Goal: Task Accomplishment & Management: Manage account settings

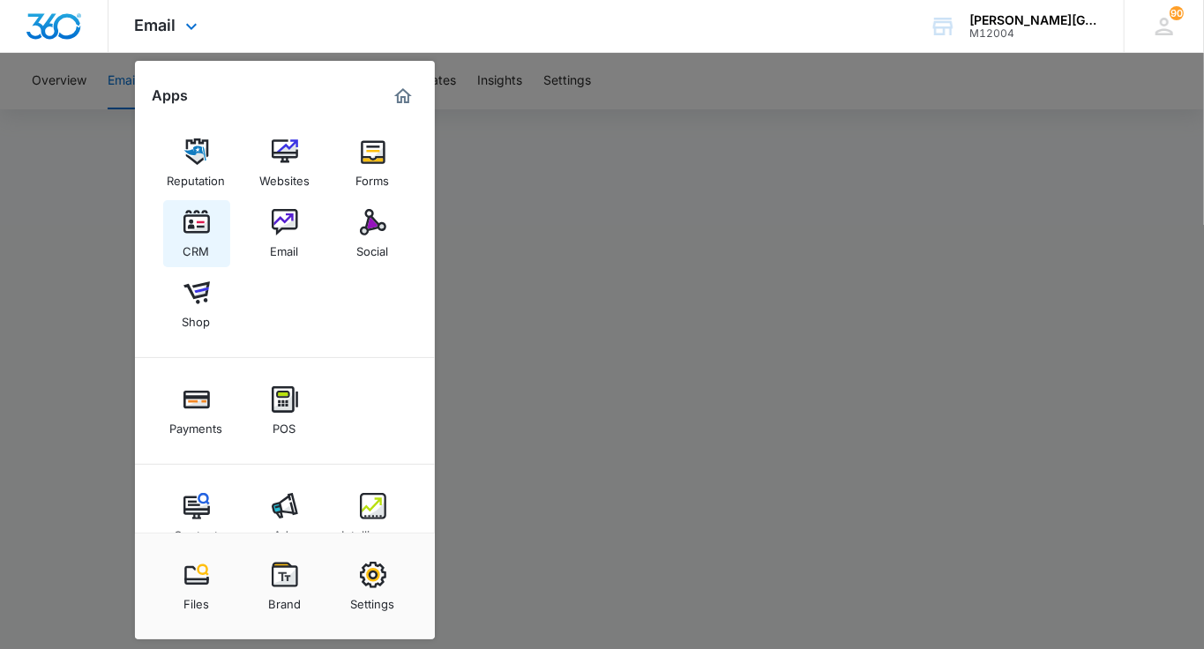
click at [208, 226] on img at bounding box center [196, 222] width 26 height 26
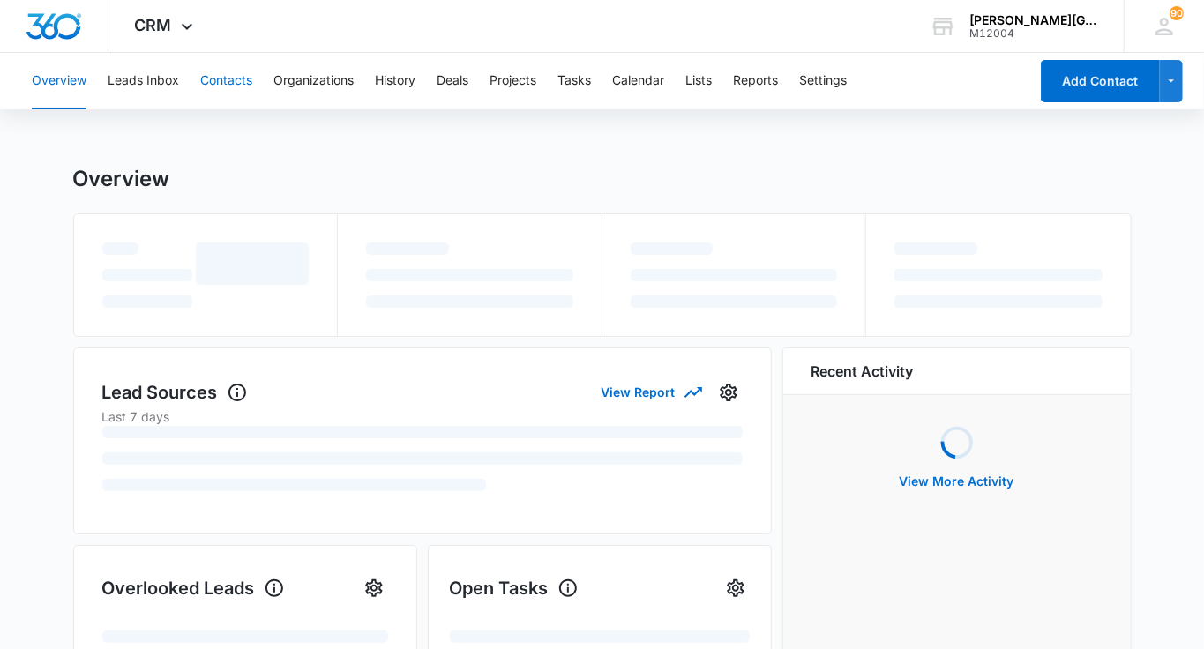
click at [224, 90] on button "Contacts" at bounding box center [226, 81] width 52 height 56
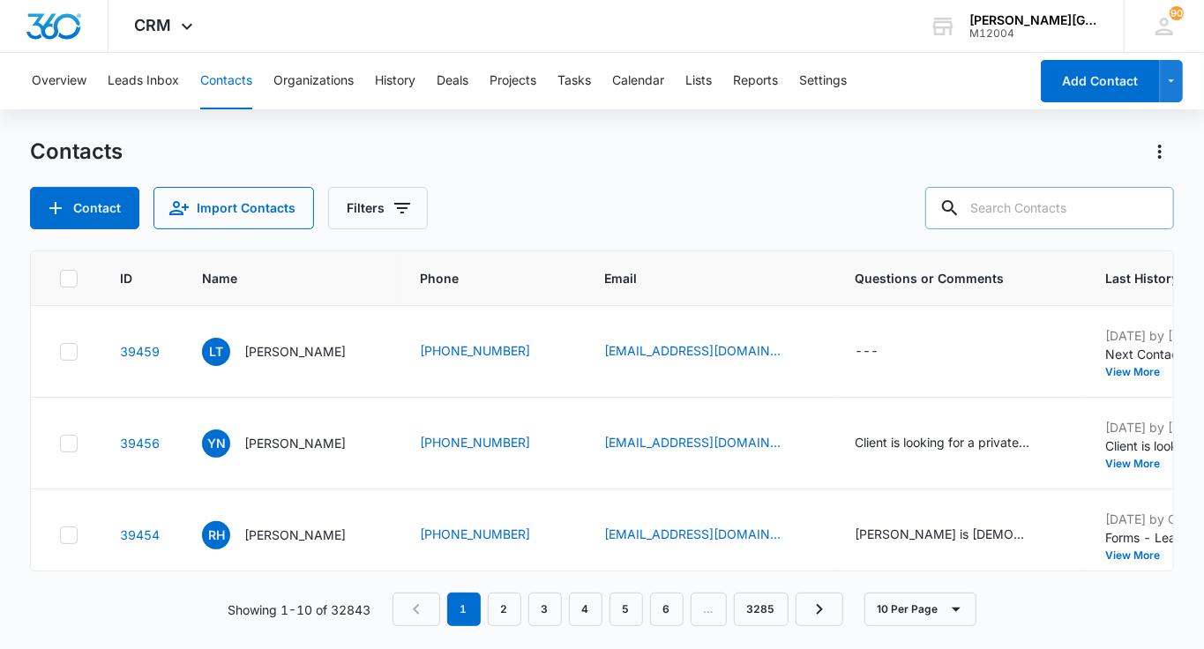
click at [1073, 205] on input "text" at bounding box center [1049, 208] width 249 height 42
paste input "[PERSON_NAME][EMAIL_ADDRESS][PERSON_NAME][DOMAIN_NAME]"
type input "[PERSON_NAME][EMAIL_ADDRESS][PERSON_NAME][DOMAIN_NAME]"
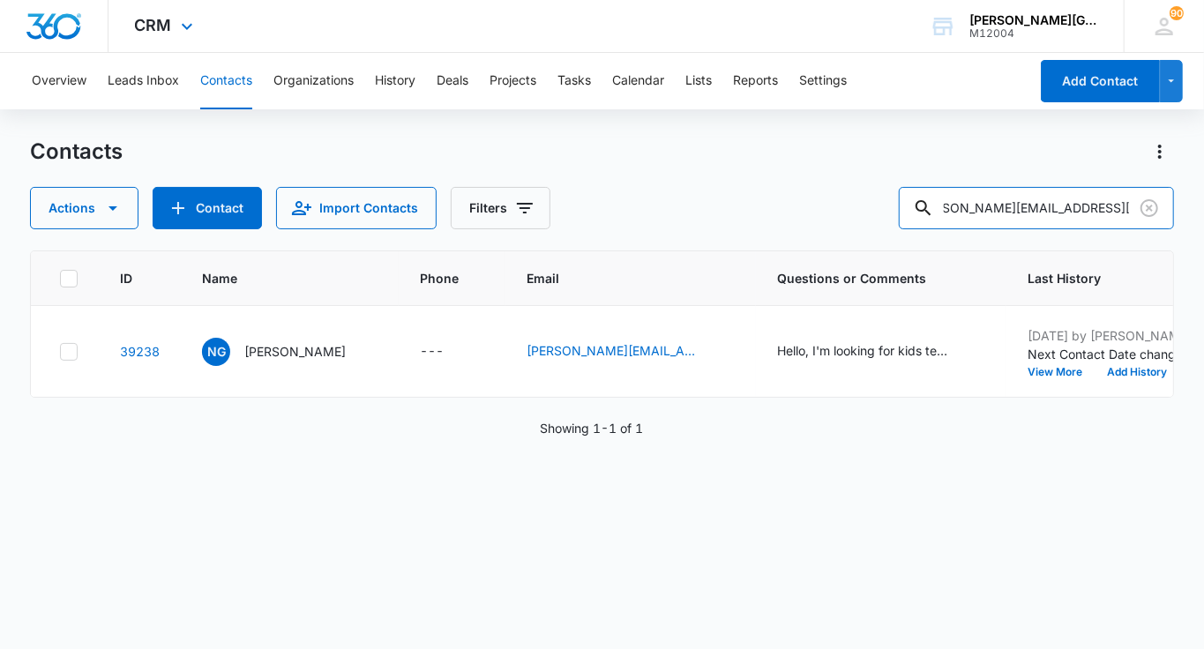
scroll to position [0, 0]
click at [1038, 371] on button "View More" at bounding box center [1060, 372] width 67 height 11
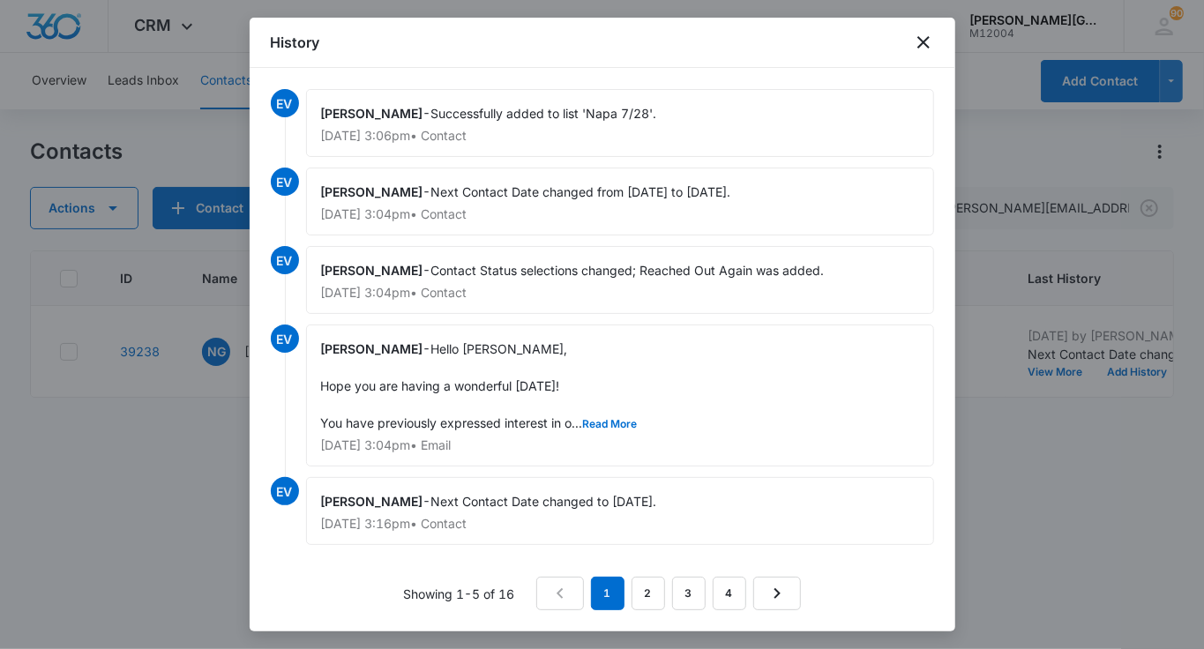
click at [1140, 384] on div at bounding box center [602, 324] width 1204 height 649
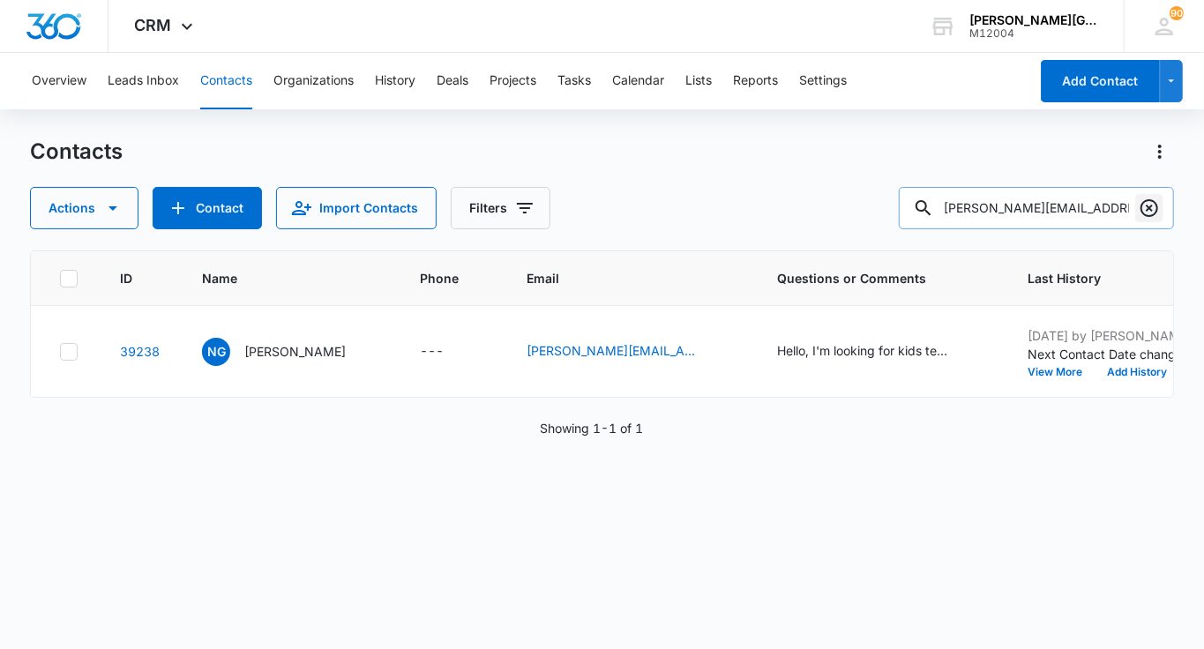
click at [1145, 198] on icon "Clear" at bounding box center [1148, 208] width 21 height 21
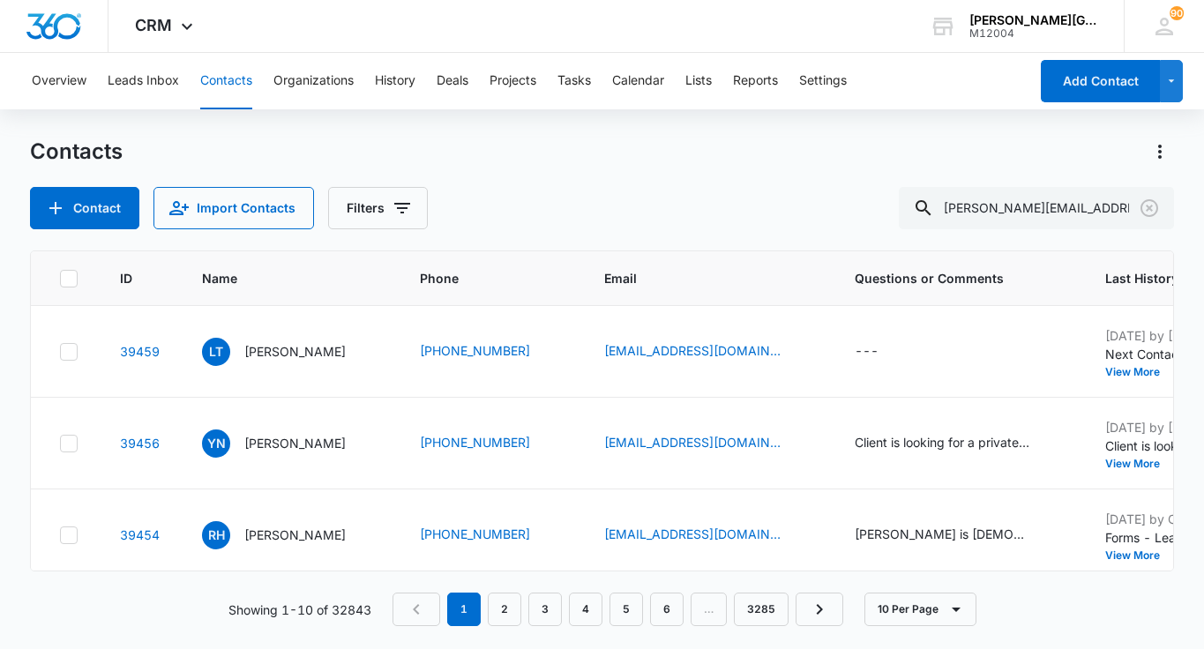
type input "[PERSON_NAME][EMAIL_ADDRESS][PERSON_NAME][DOMAIN_NAME]"
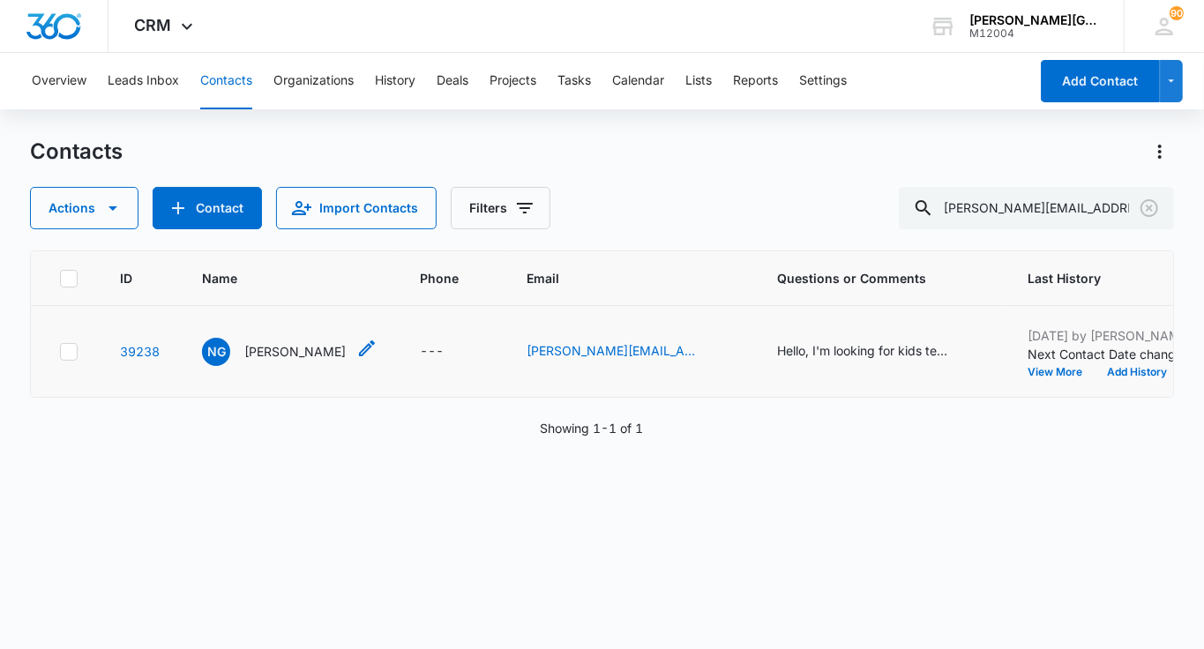
click at [295, 351] on p "[PERSON_NAME]" at bounding box center [294, 351] width 101 height 19
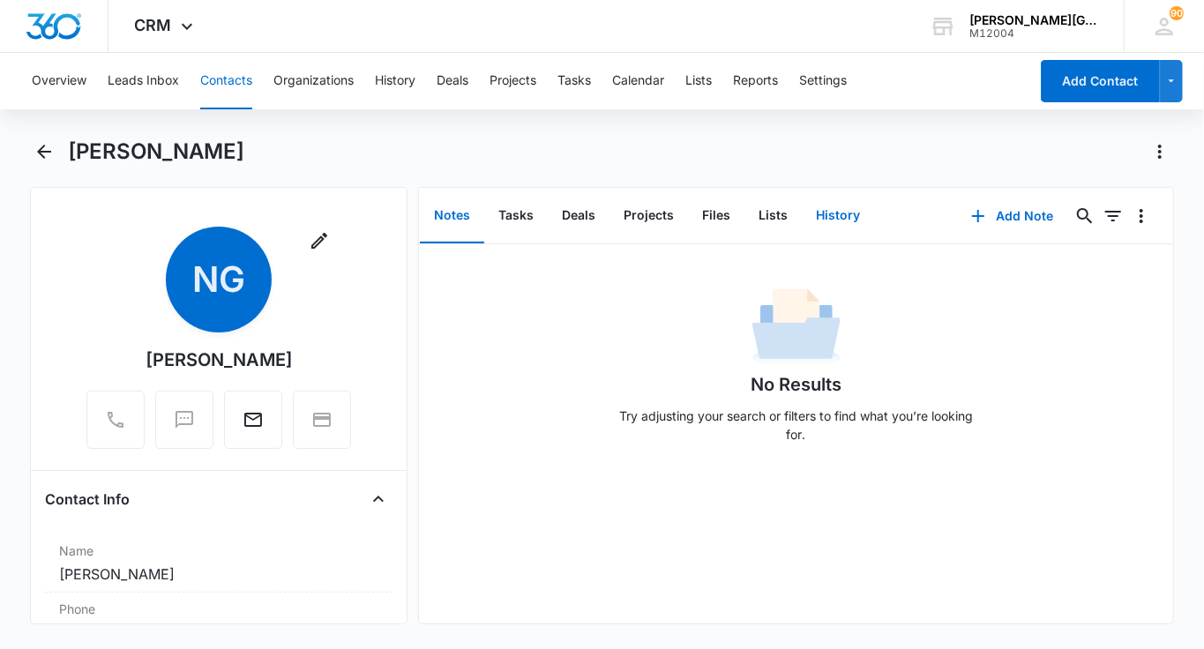
click at [832, 222] on button "History" at bounding box center [838, 216] width 72 height 55
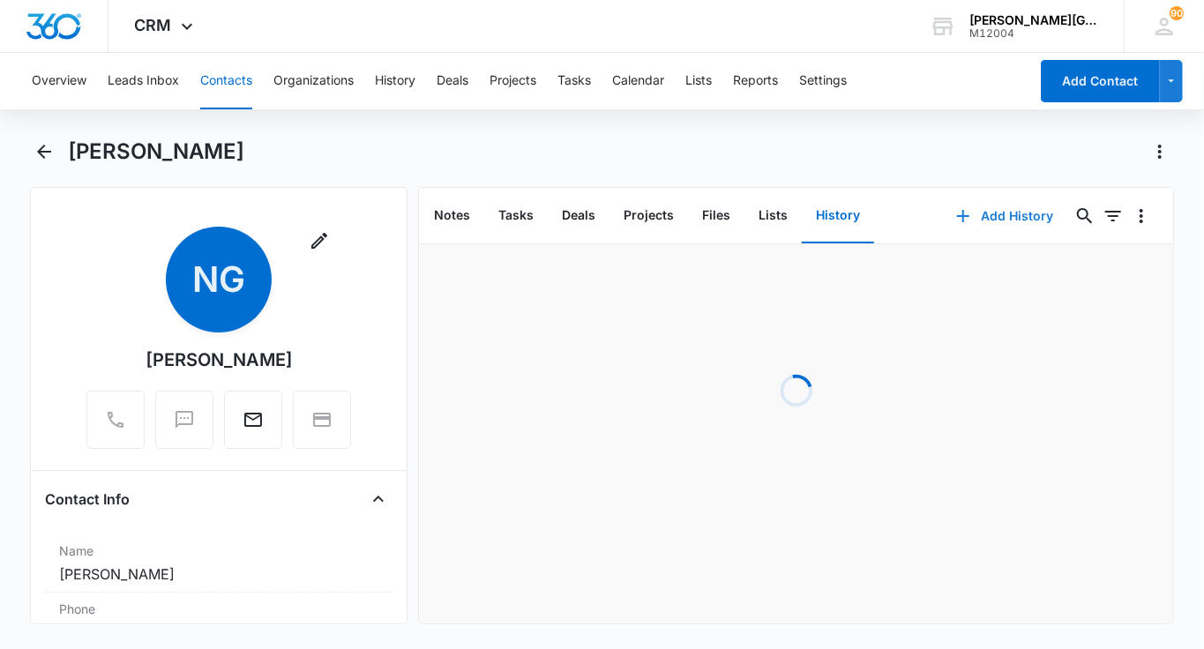
click at [981, 206] on button "Add History" at bounding box center [1004, 216] width 132 height 42
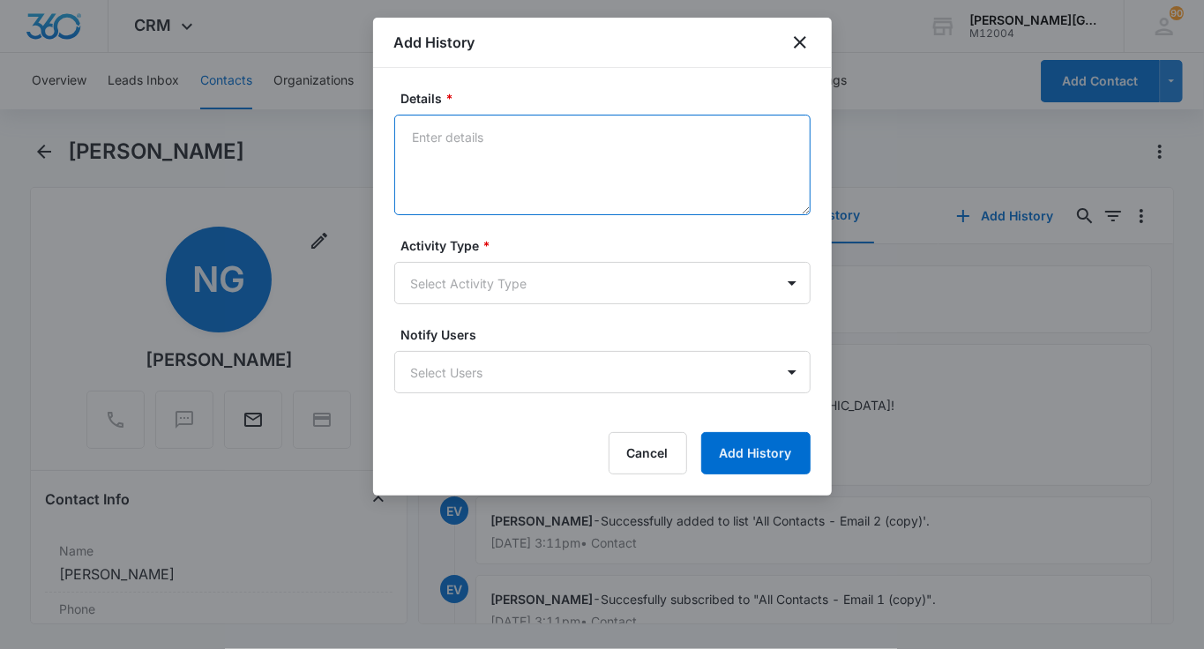
click at [532, 151] on textarea "Details *" at bounding box center [602, 165] width 416 height 101
paste textarea "Hello [PERSON_NAME], Hope you are having a wonderful [DATE]! You have previousl…"
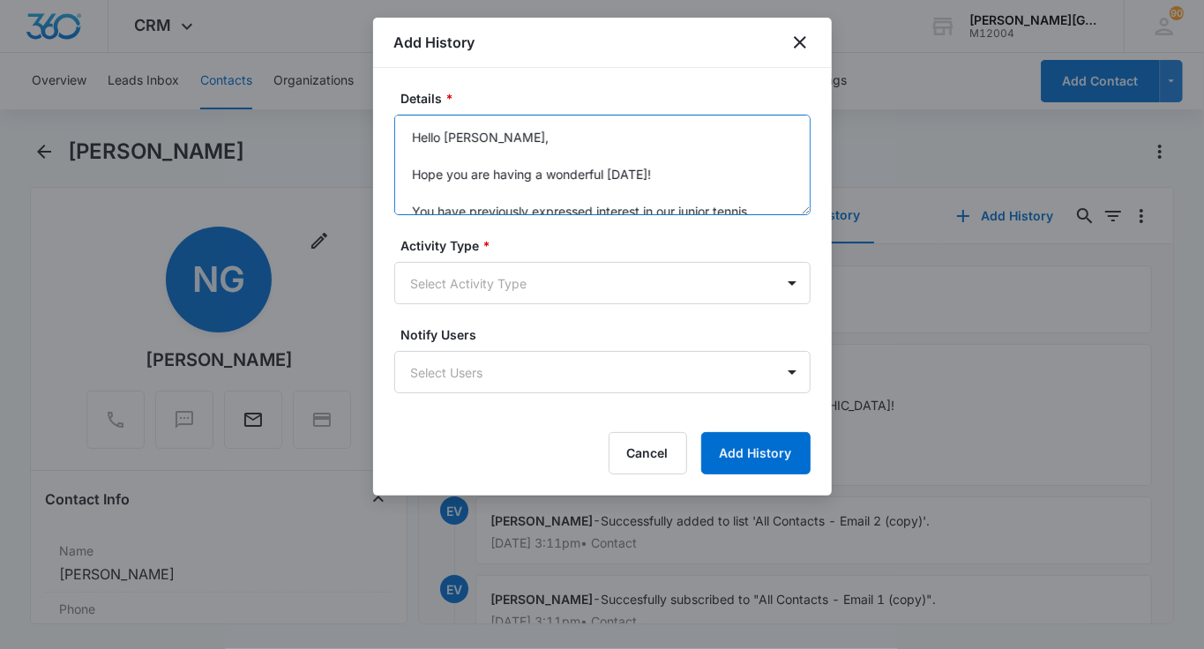
scroll to position [171, 0]
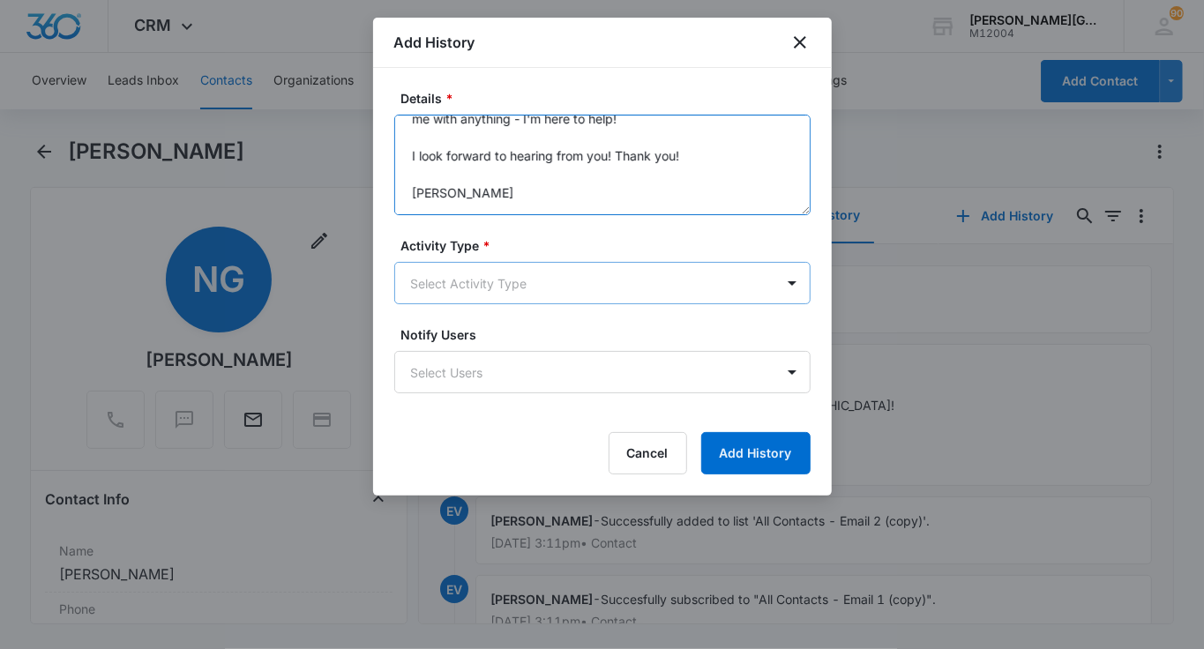
type textarea "Hello [PERSON_NAME], Hope you are having a wonderful [DATE]! You have previousl…"
click at [472, 272] on body "CRM Apps Reputation Websites Forms CRM Email Social Shop Payments POS Content A…" at bounding box center [602, 324] width 1204 height 649
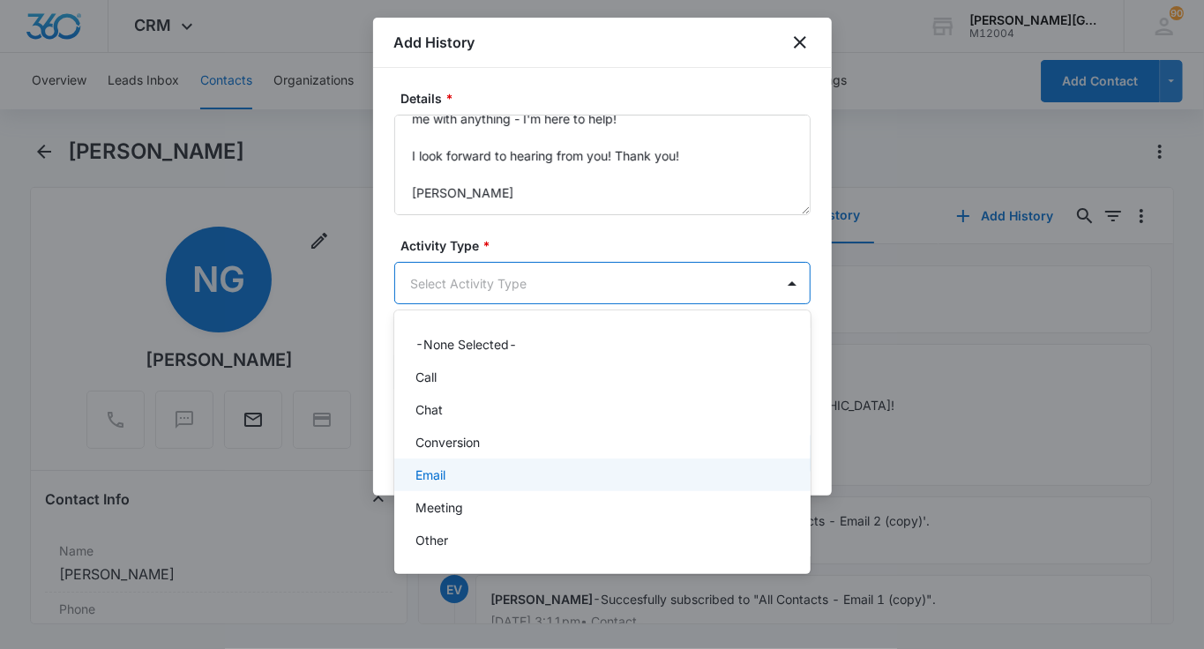
click at [450, 466] on div "Email" at bounding box center [600, 475] width 370 height 19
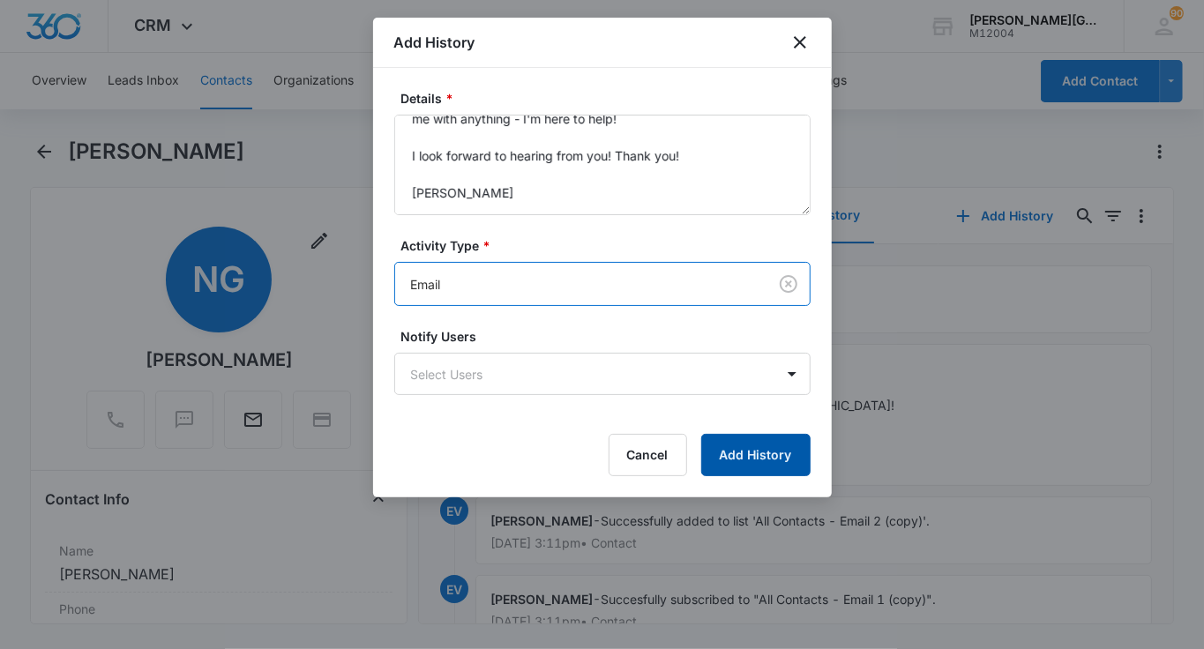
click at [769, 459] on button "Add History" at bounding box center [755, 455] width 109 height 42
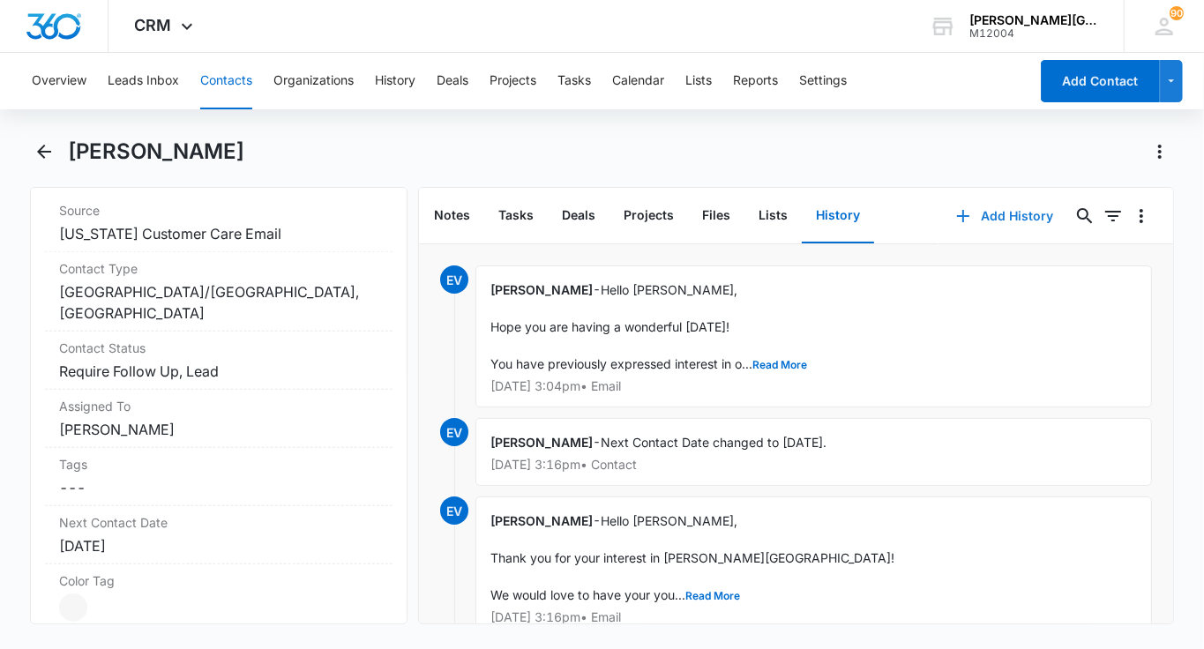
scroll to position [713, 0]
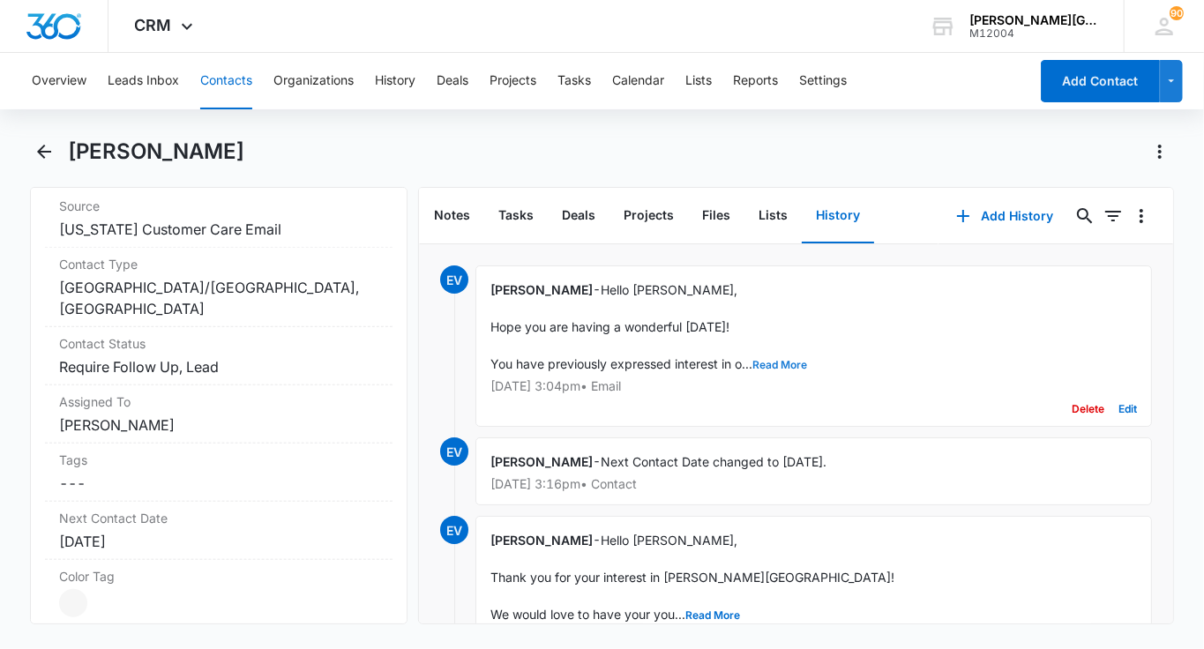
click at [777, 364] on button "Read More" at bounding box center [779, 365] width 55 height 11
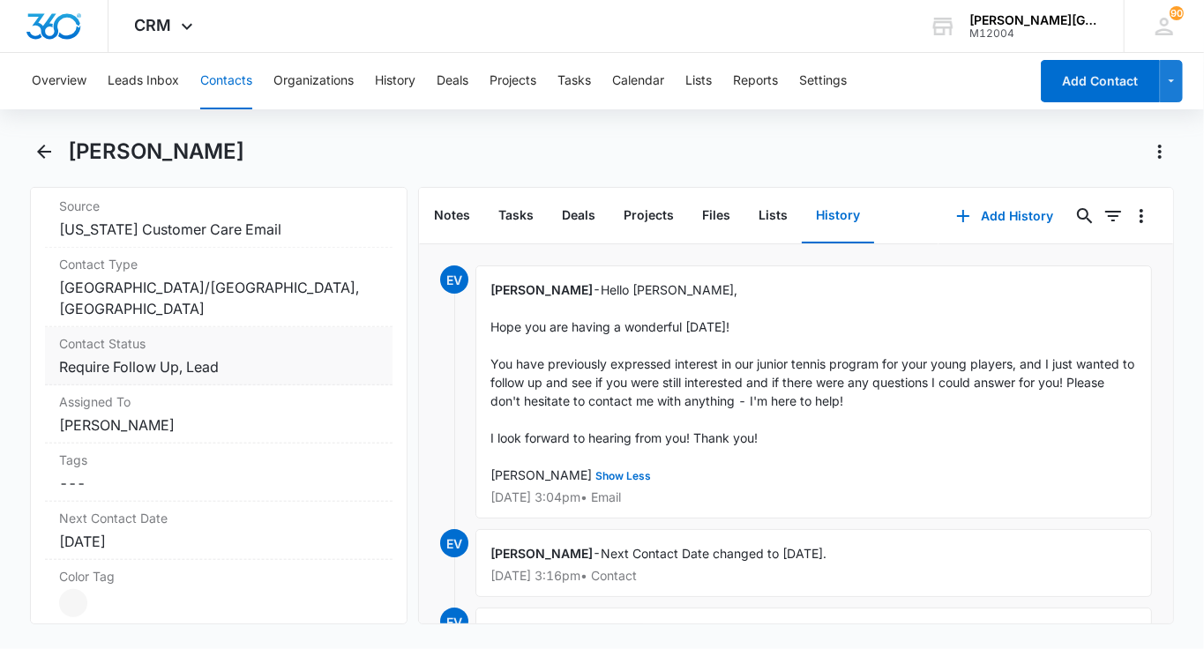
click at [280, 370] on dd "Cancel Save Changes Require Follow Up, Lead" at bounding box center [218, 366] width 319 height 21
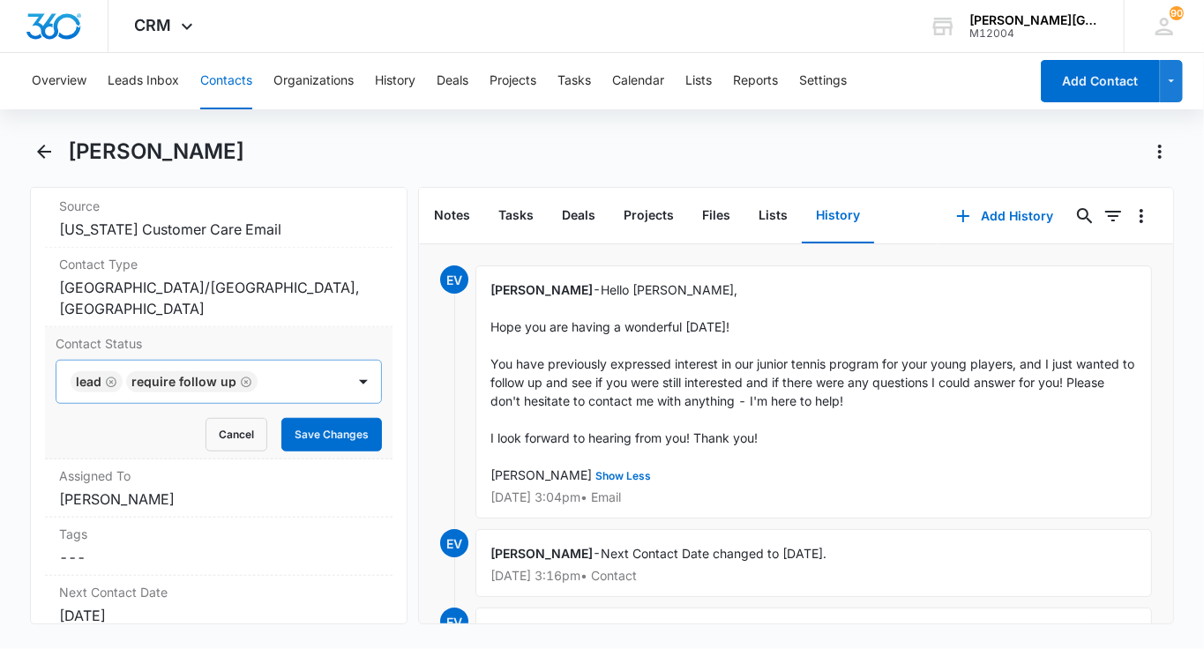
click at [291, 378] on div at bounding box center [293, 381] width 60 height 25
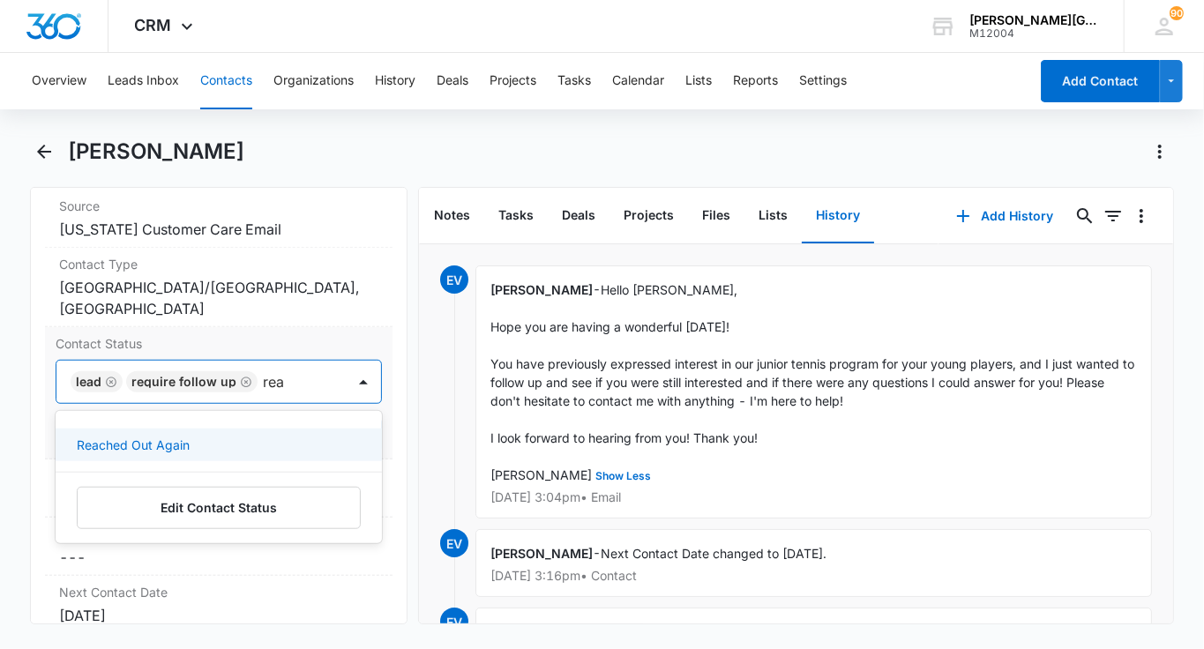
type input "reac"
click at [209, 441] on div "Reached Out Again" at bounding box center [217, 445] width 280 height 19
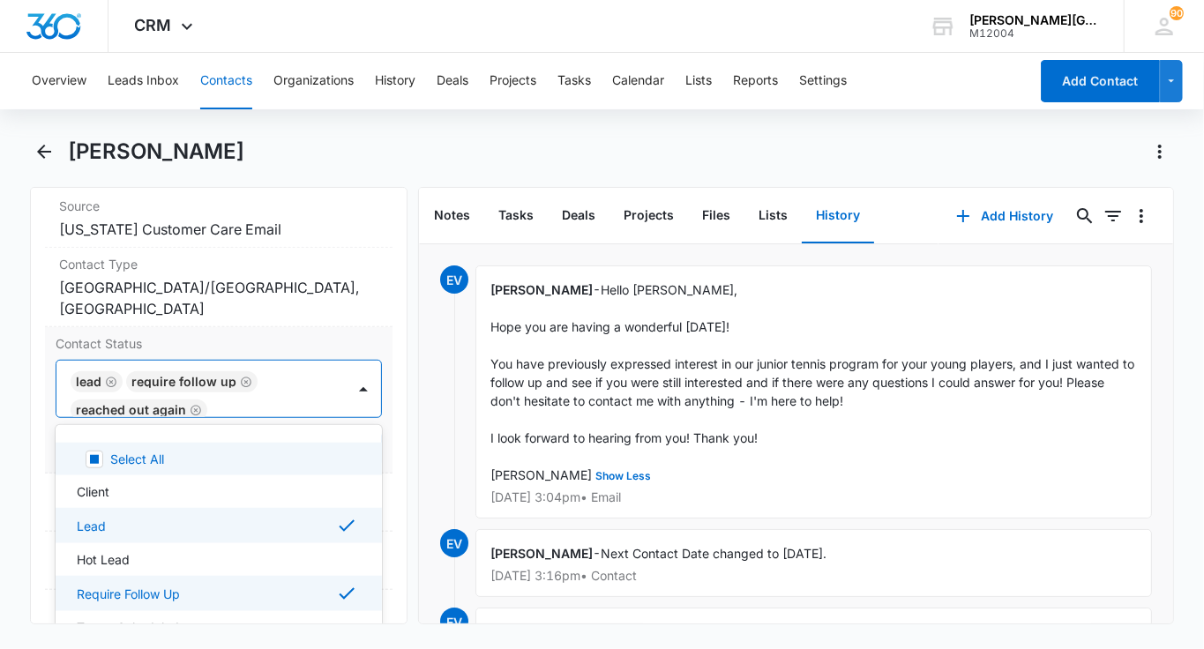
click at [319, 379] on div "Lead Require Follow Up Reached Out Again" at bounding box center [200, 389] width 289 height 56
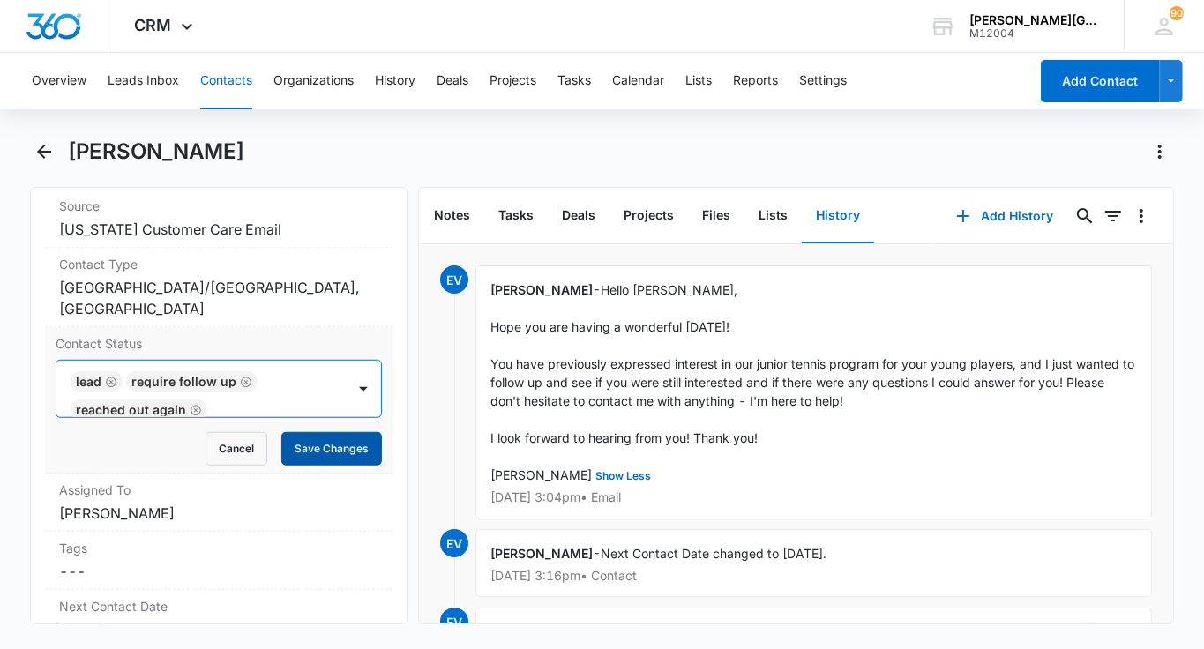
click at [320, 442] on button "Save Changes" at bounding box center [331, 449] width 101 height 34
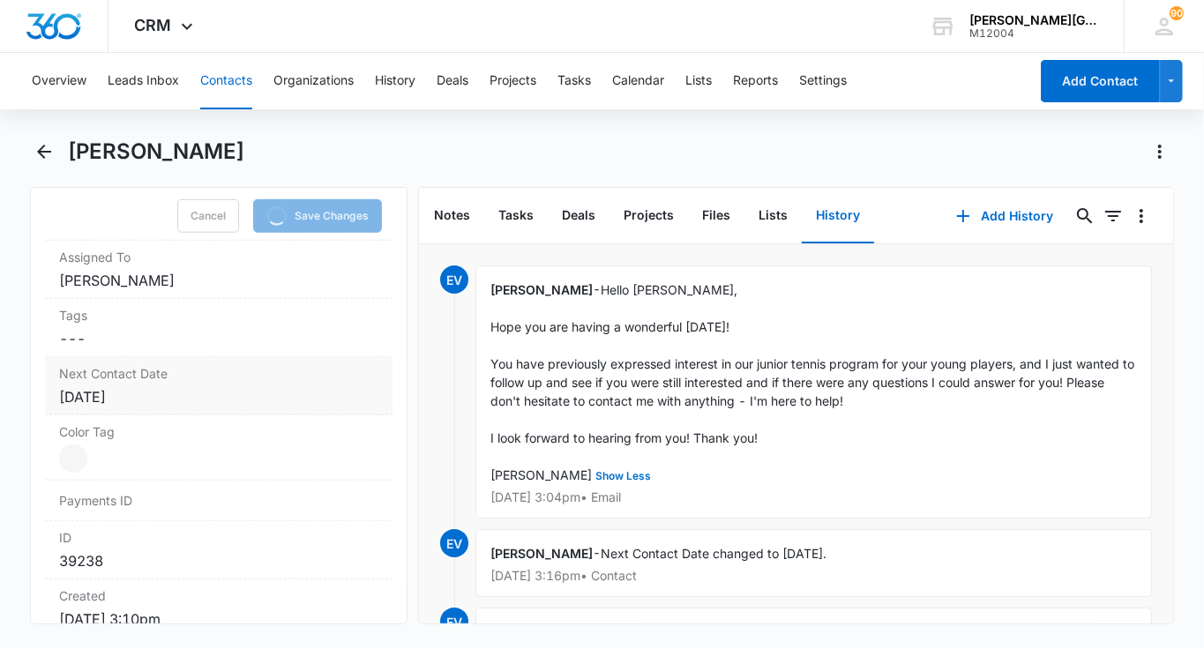
click at [185, 386] on div "[DATE]" at bounding box center [218, 396] width 319 height 21
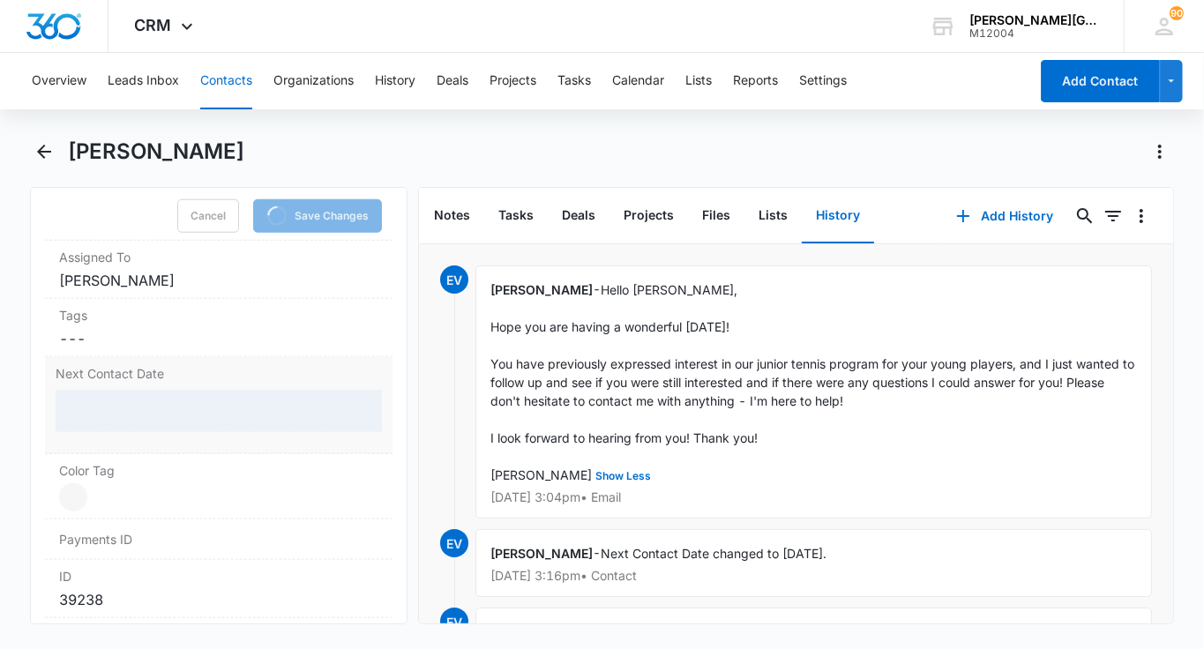
scroll to position [970, 0]
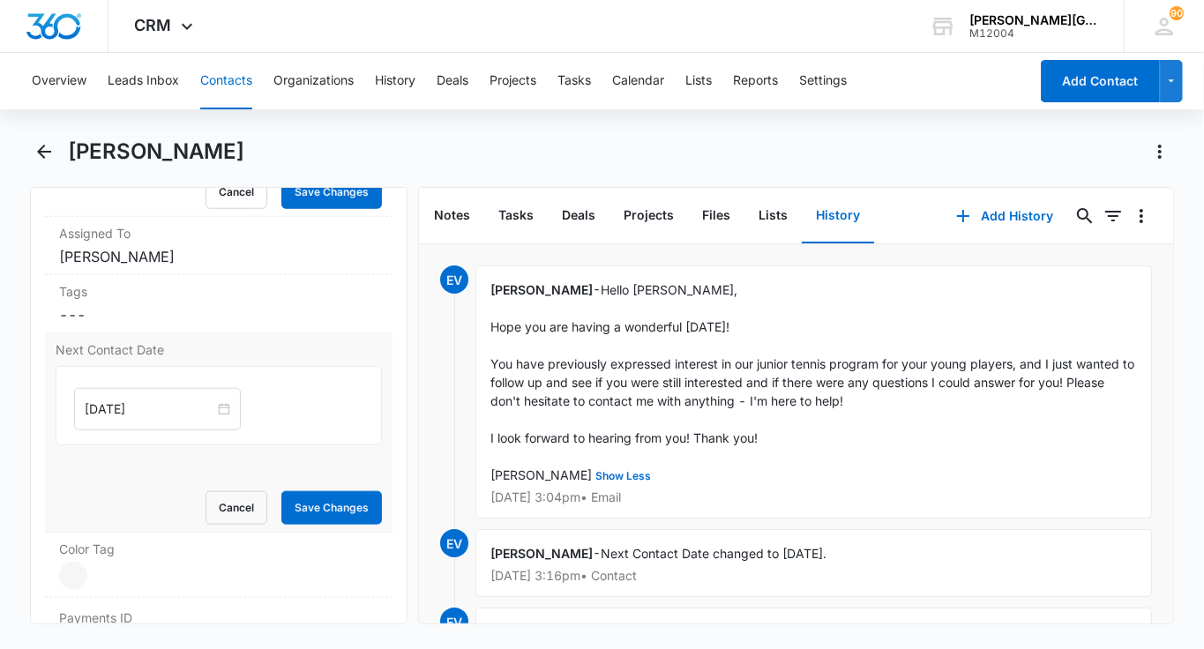
click at [129, 399] on input "[DATE]" at bounding box center [150, 408] width 130 height 19
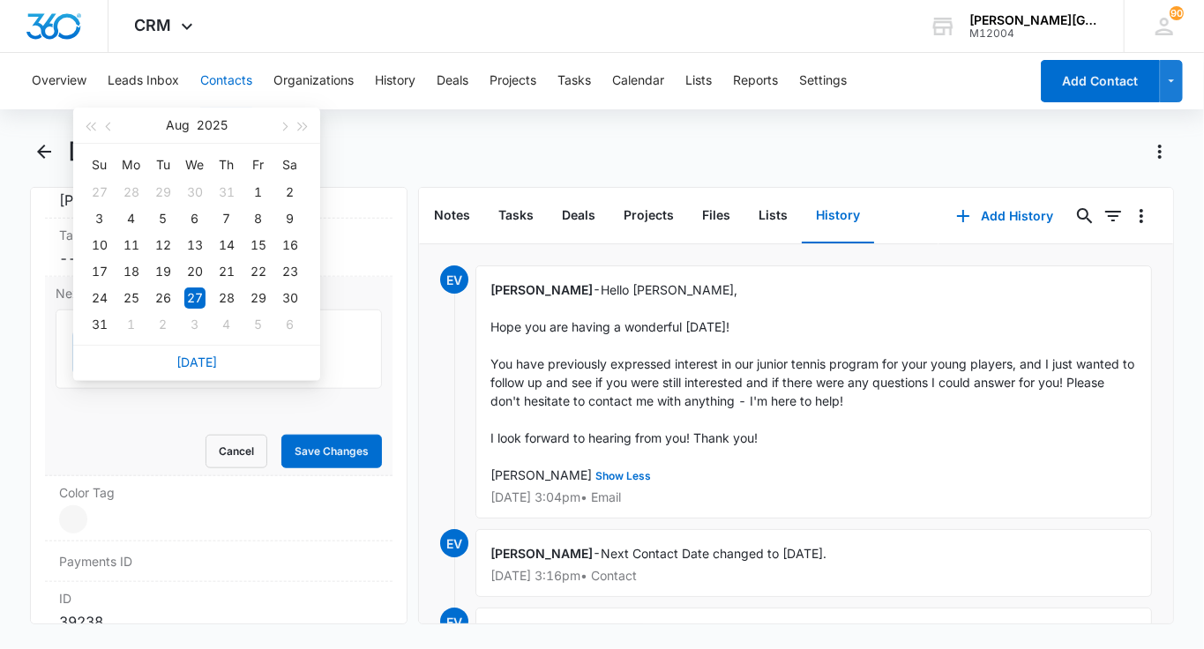
click at [192, 369] on div "[DATE]" at bounding box center [196, 362] width 247 height 35
click at [198, 365] on link "[DATE]" at bounding box center [196, 361] width 41 height 15
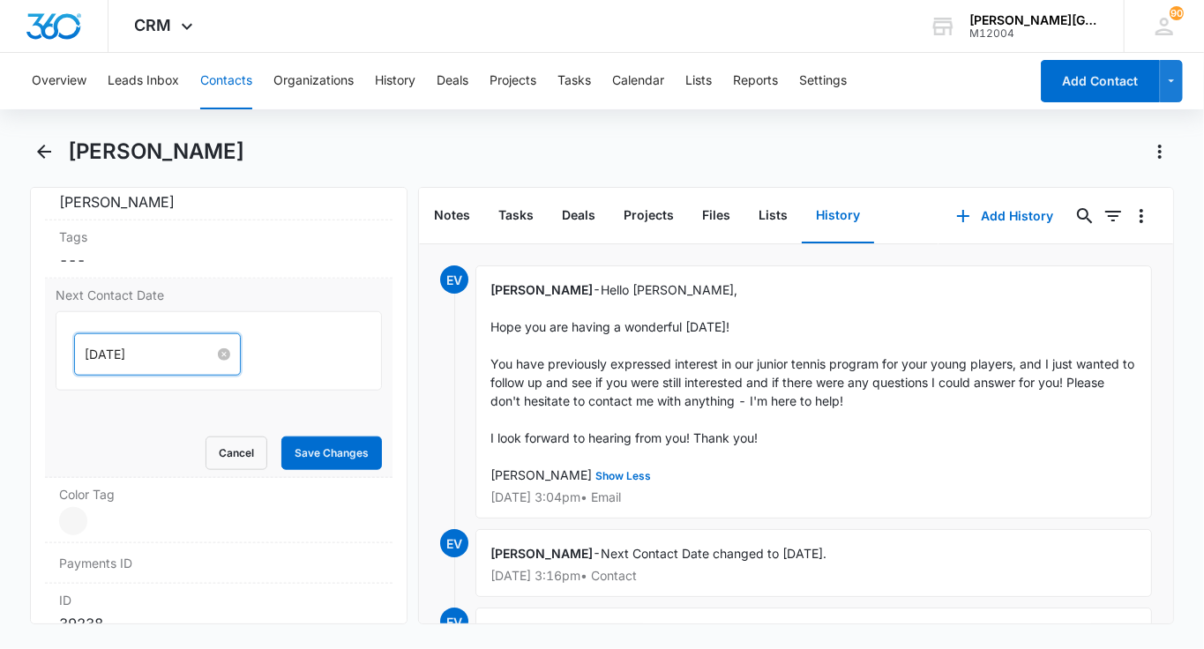
click at [135, 350] on input "[DATE]" at bounding box center [150, 354] width 130 height 19
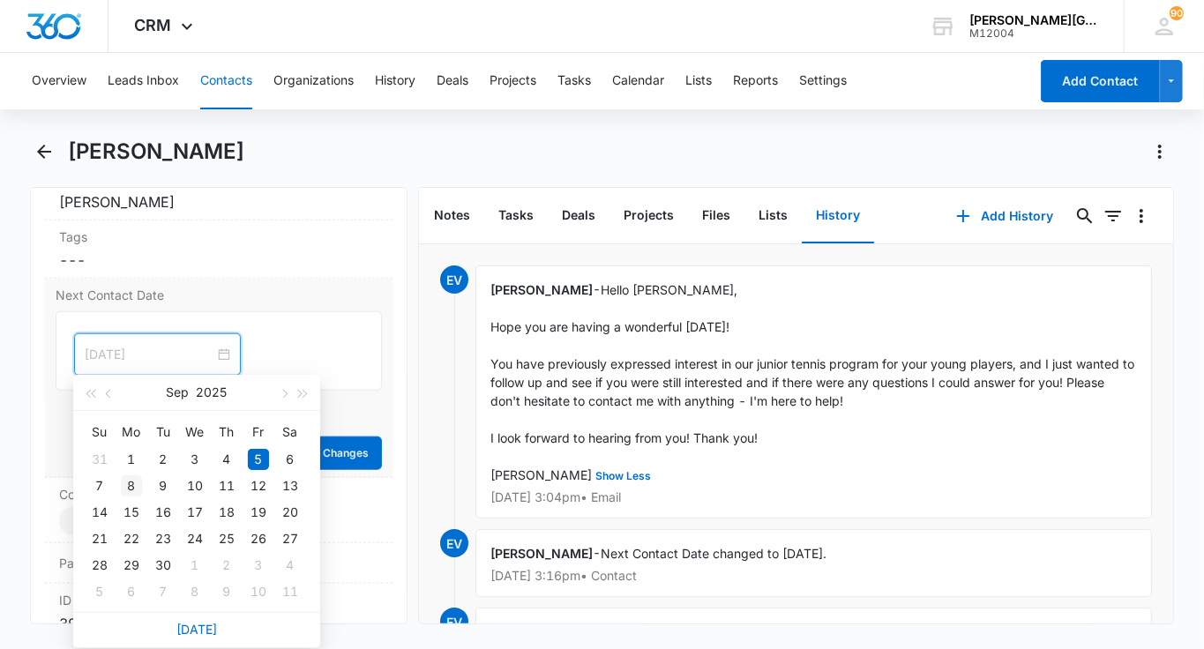
type input "[DATE]"
click at [135, 484] on div "8" at bounding box center [131, 485] width 21 height 21
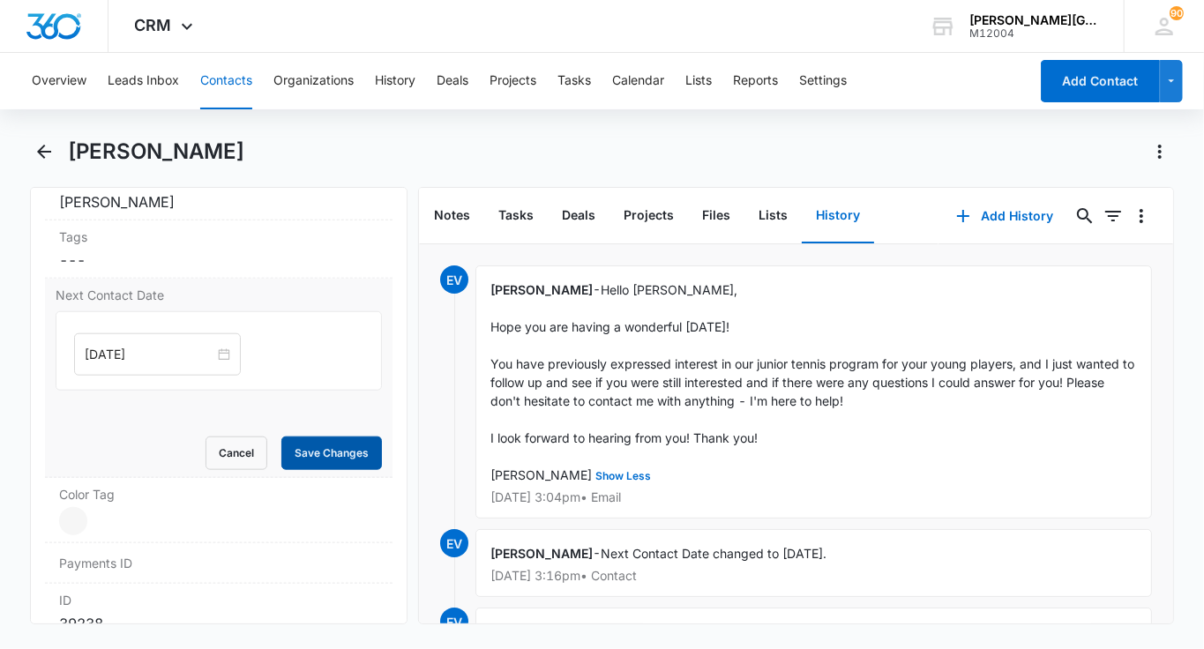
click at [325, 439] on button "Save Changes" at bounding box center [331, 453] width 101 height 34
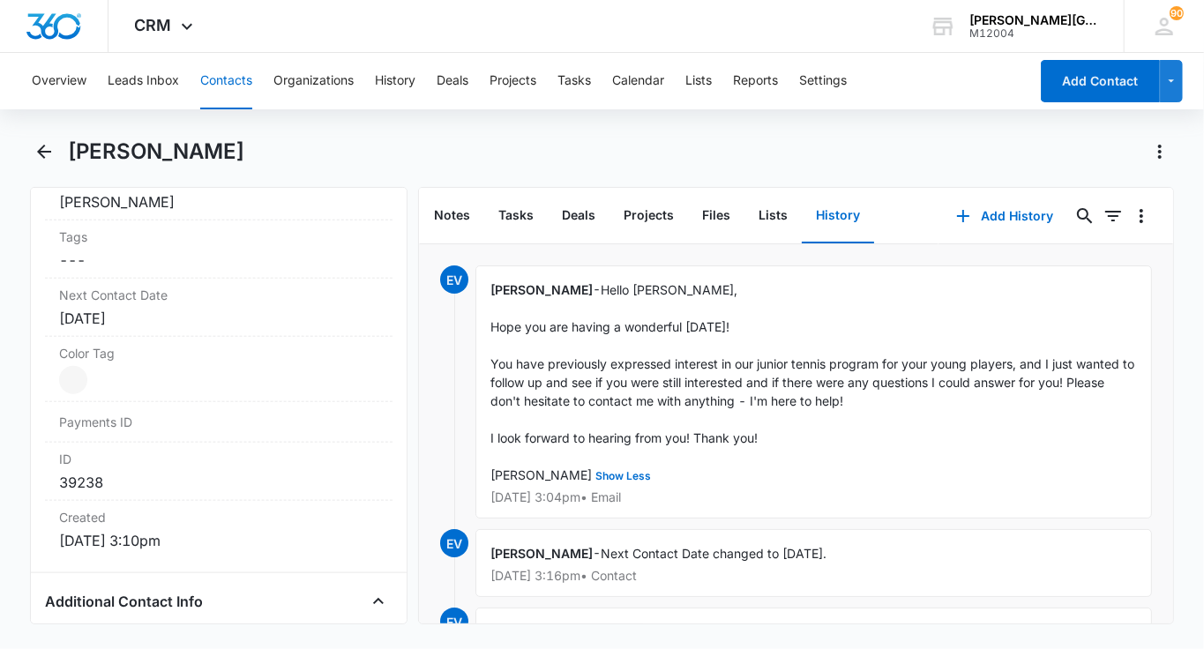
click at [225, 81] on button "Contacts" at bounding box center [226, 81] width 52 height 56
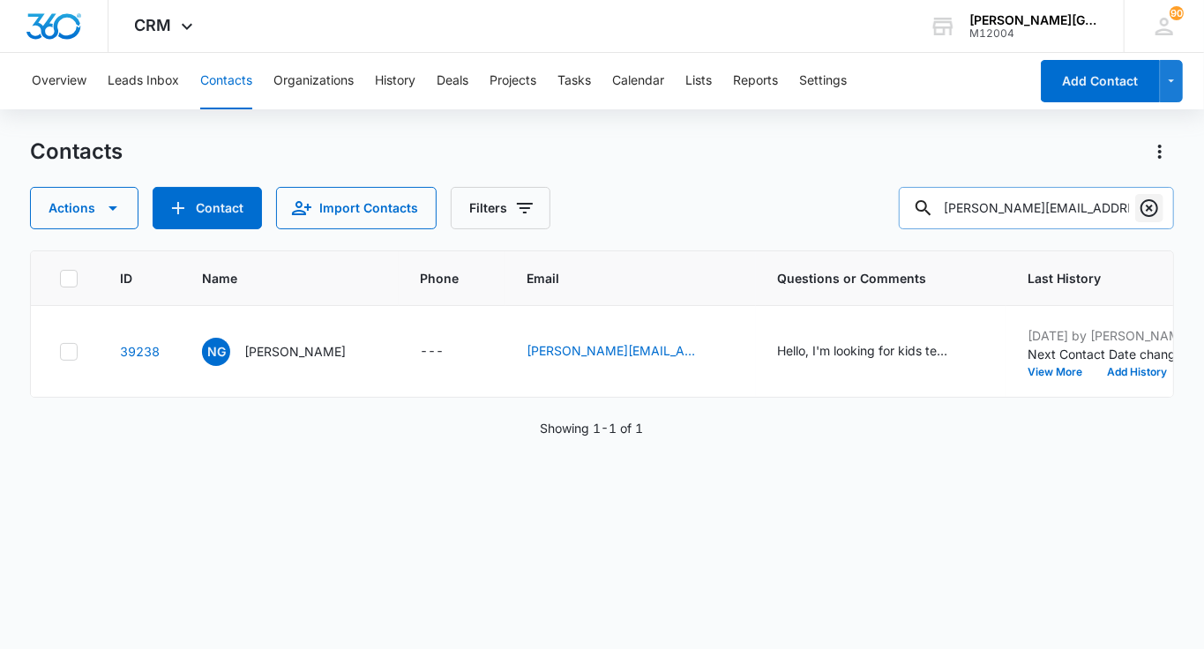
click at [1153, 205] on icon "Clear" at bounding box center [1148, 208] width 21 height 21
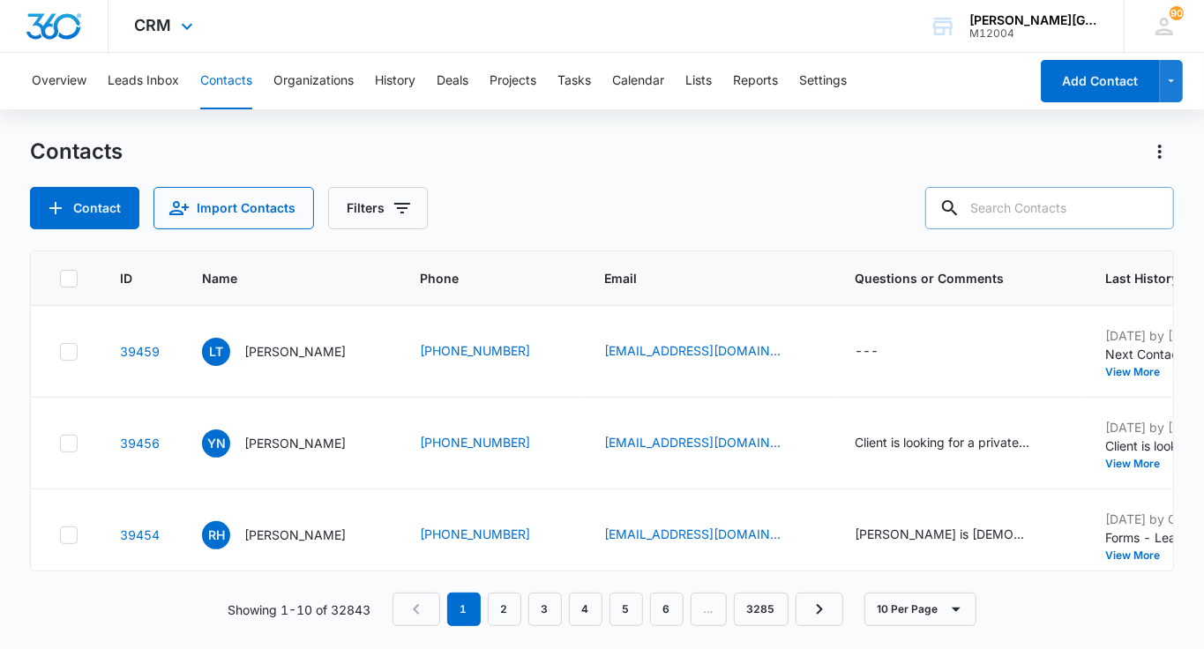
paste input "[EMAIL_ADDRESS][DOMAIN_NAME]"
type input "[EMAIL_ADDRESS][DOMAIN_NAME]"
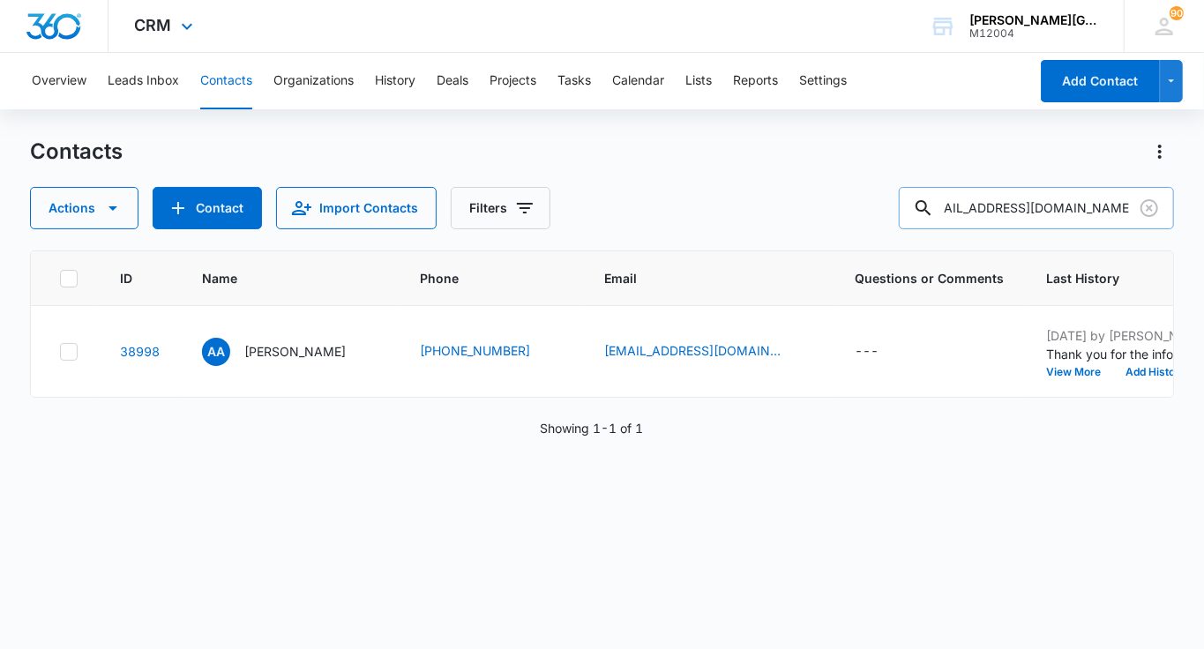
scroll to position [0, 0]
click at [1113, 377] on button "Add History" at bounding box center [1155, 372] width 85 height 11
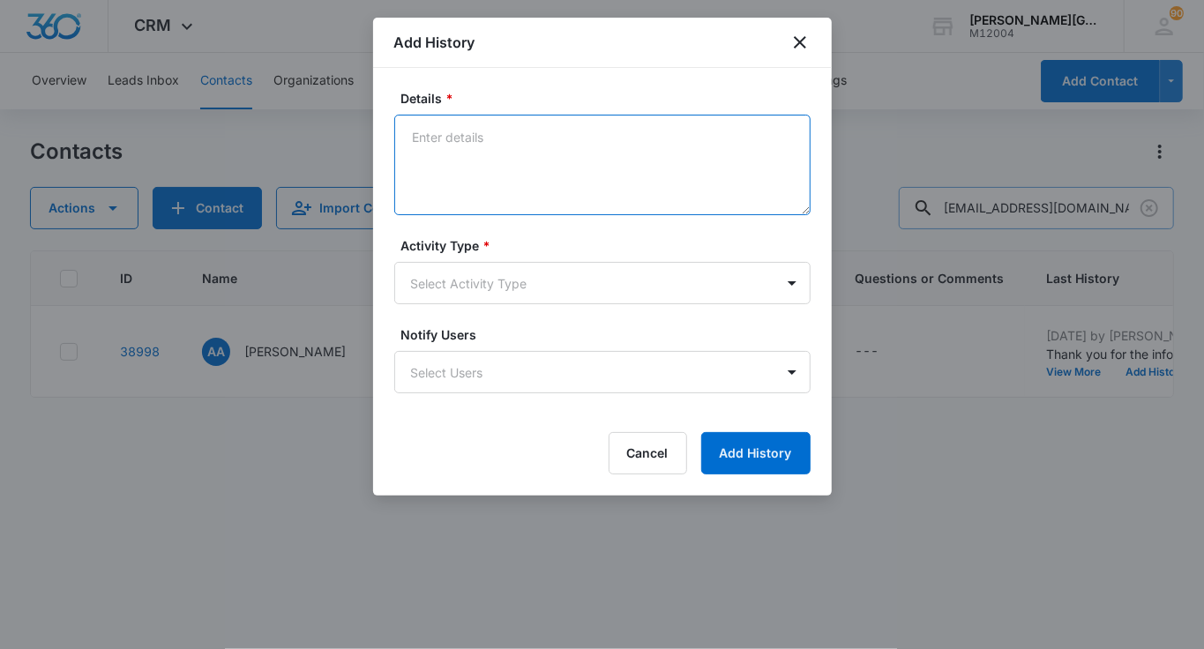
click at [501, 170] on textarea "Details *" at bounding box center [602, 165] width 416 height 101
paste textarea "Hello [PERSON_NAME], Hope you are having a wonderful [DATE]! You have previousl…"
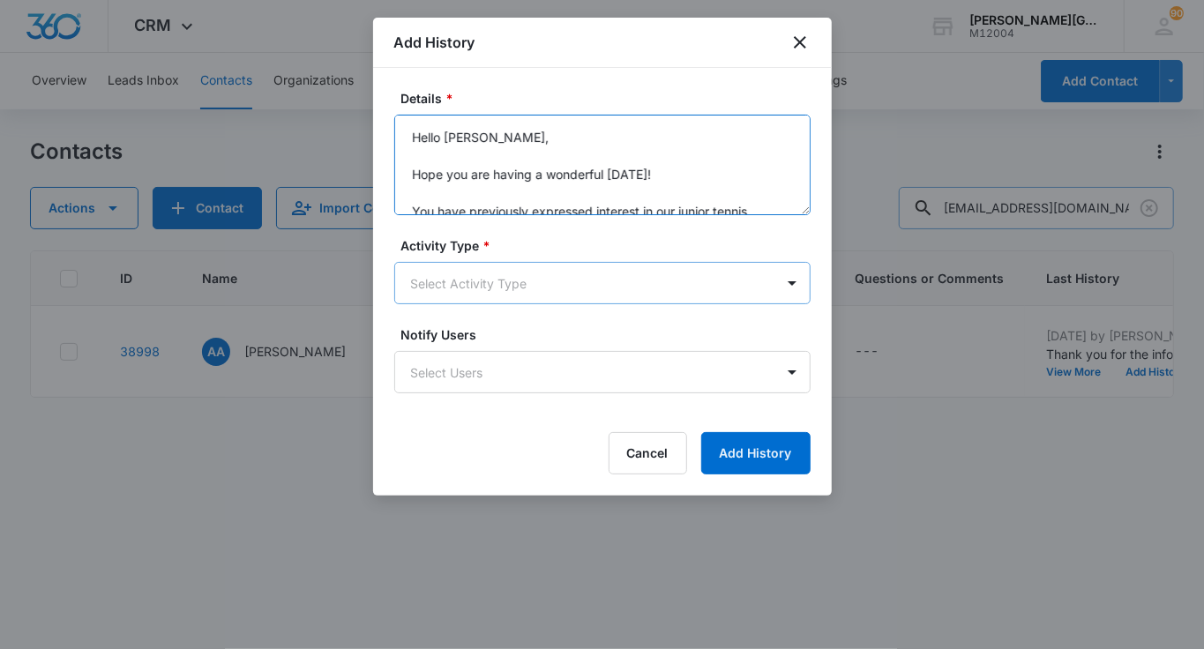
type textarea "Hello [PERSON_NAME], Hope you are having a wonderful [DATE]! You have previousl…"
click at [457, 283] on body "CRM Apps Reputation Websites Forms CRM Email Social Shop Payments POS Content A…" at bounding box center [602, 324] width 1204 height 649
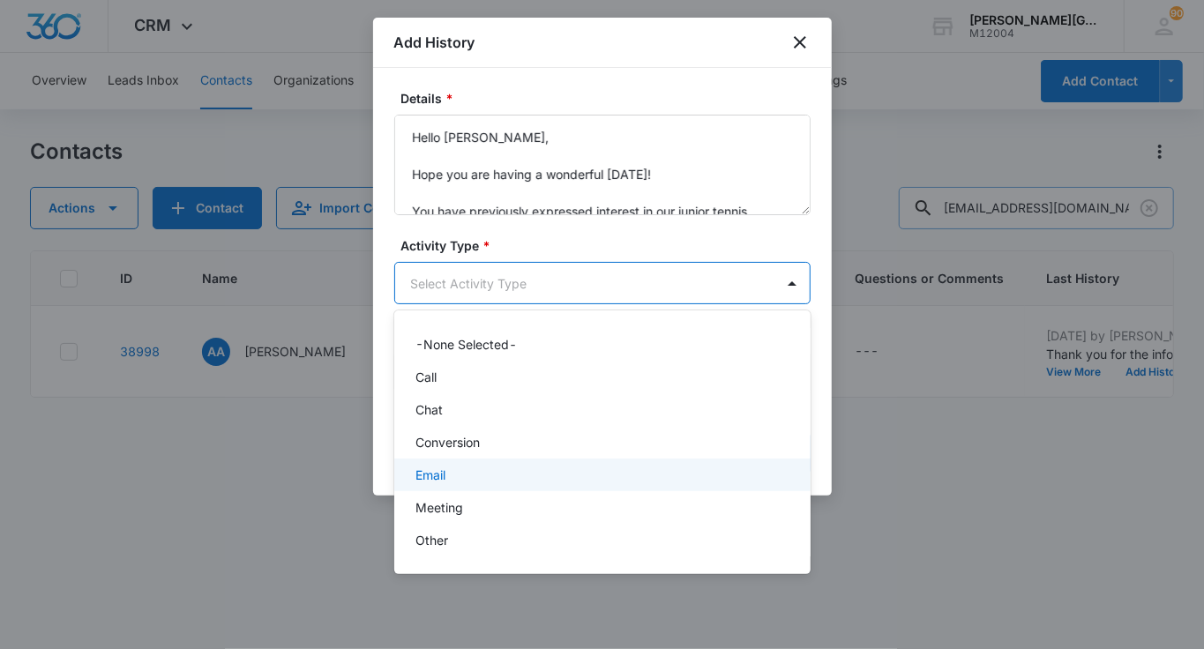
click at [468, 466] on div "Email" at bounding box center [600, 475] width 370 height 19
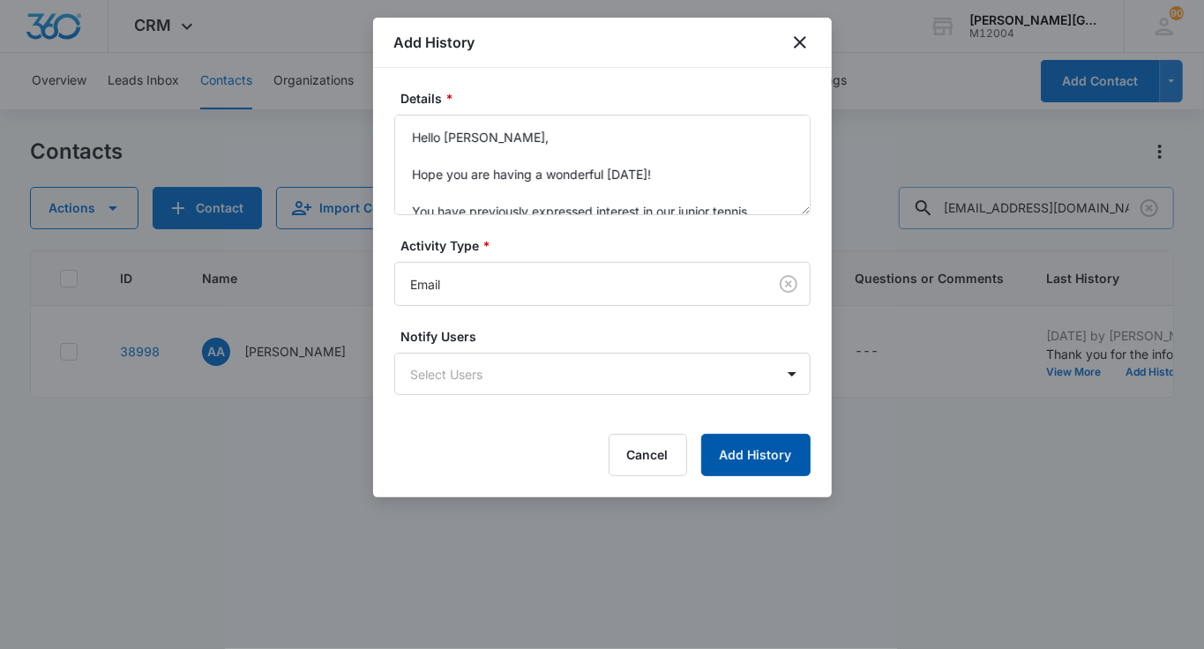
click at [762, 446] on button "Add History" at bounding box center [755, 455] width 109 height 42
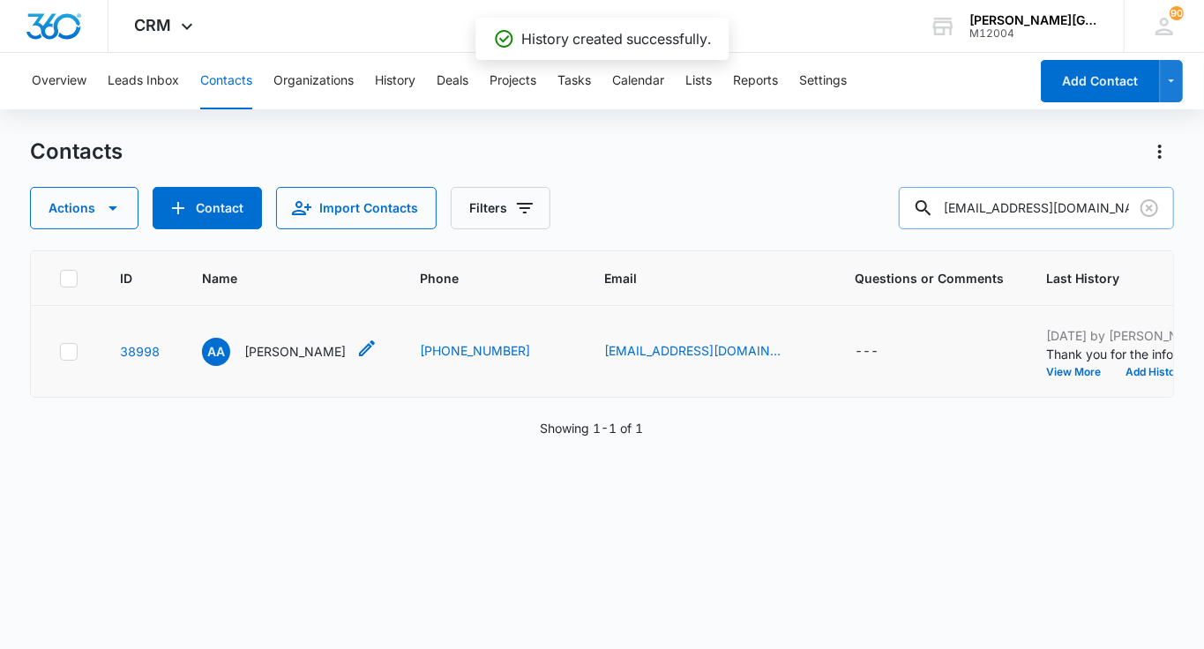
click at [267, 361] on p "[PERSON_NAME]" at bounding box center [294, 351] width 101 height 19
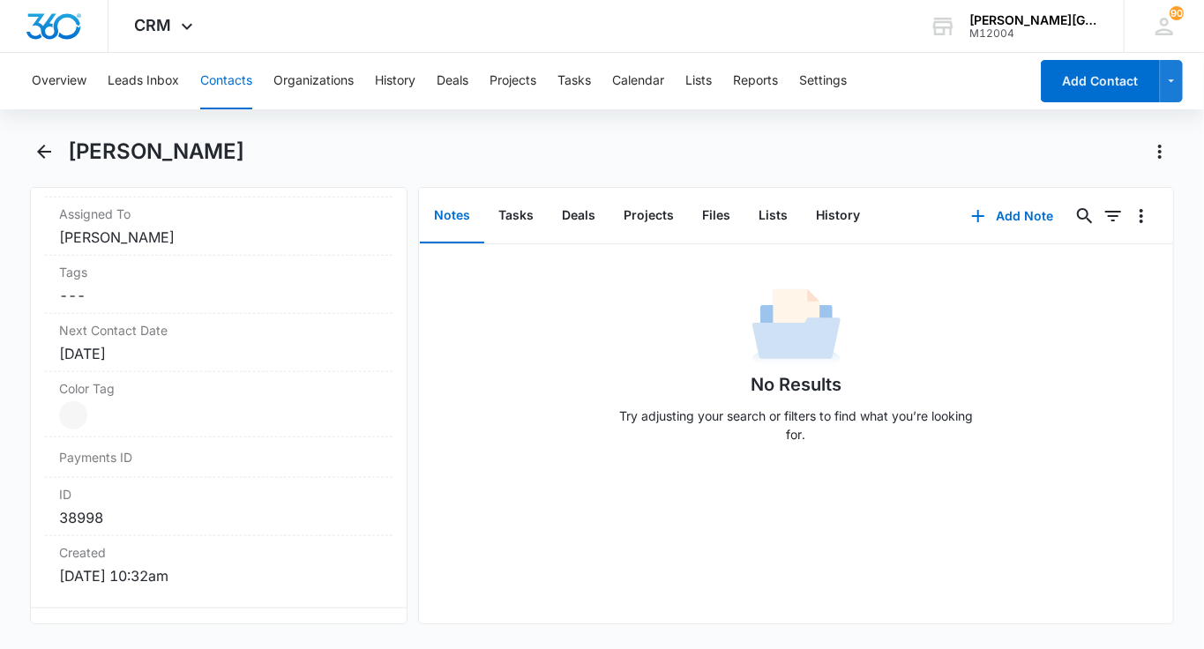
scroll to position [910, 0]
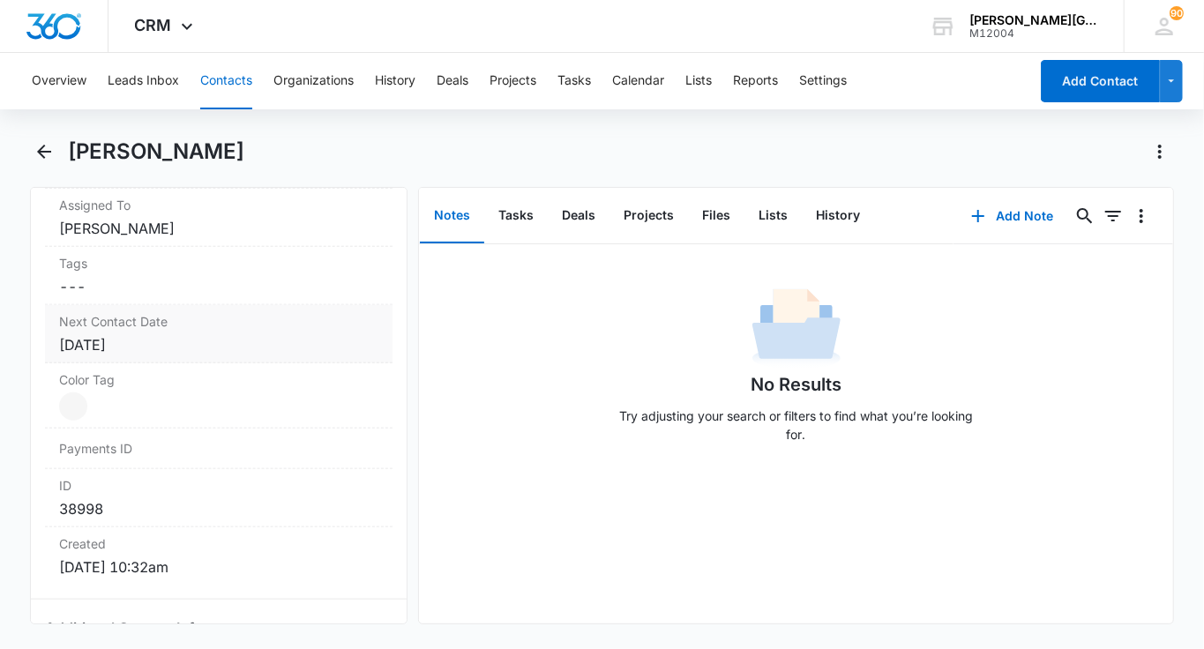
click at [213, 334] on div "[DATE]" at bounding box center [218, 344] width 319 height 21
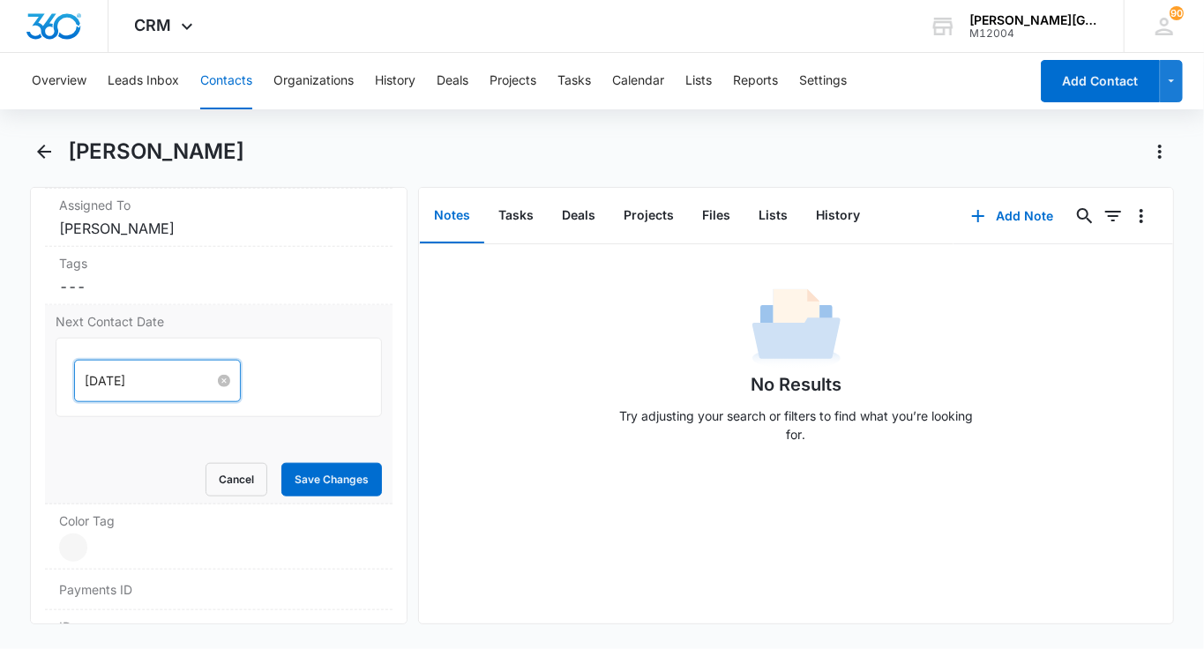
click at [120, 371] on input "[DATE]" at bounding box center [150, 380] width 130 height 19
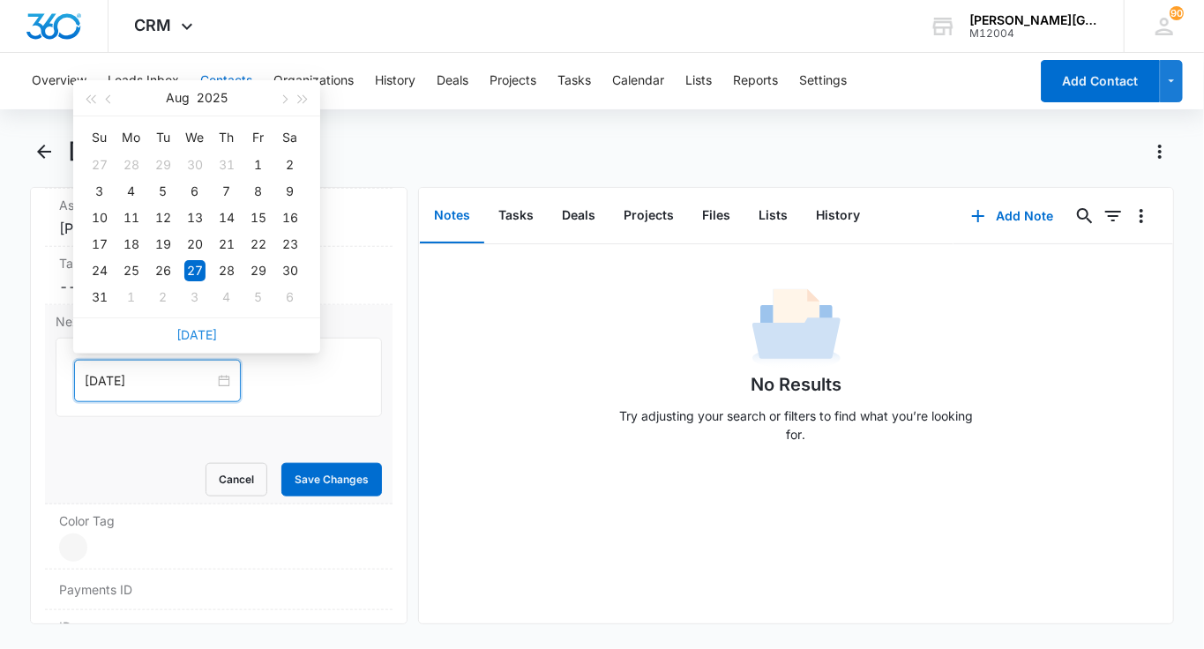
click at [207, 330] on link "[DATE]" at bounding box center [196, 334] width 41 height 15
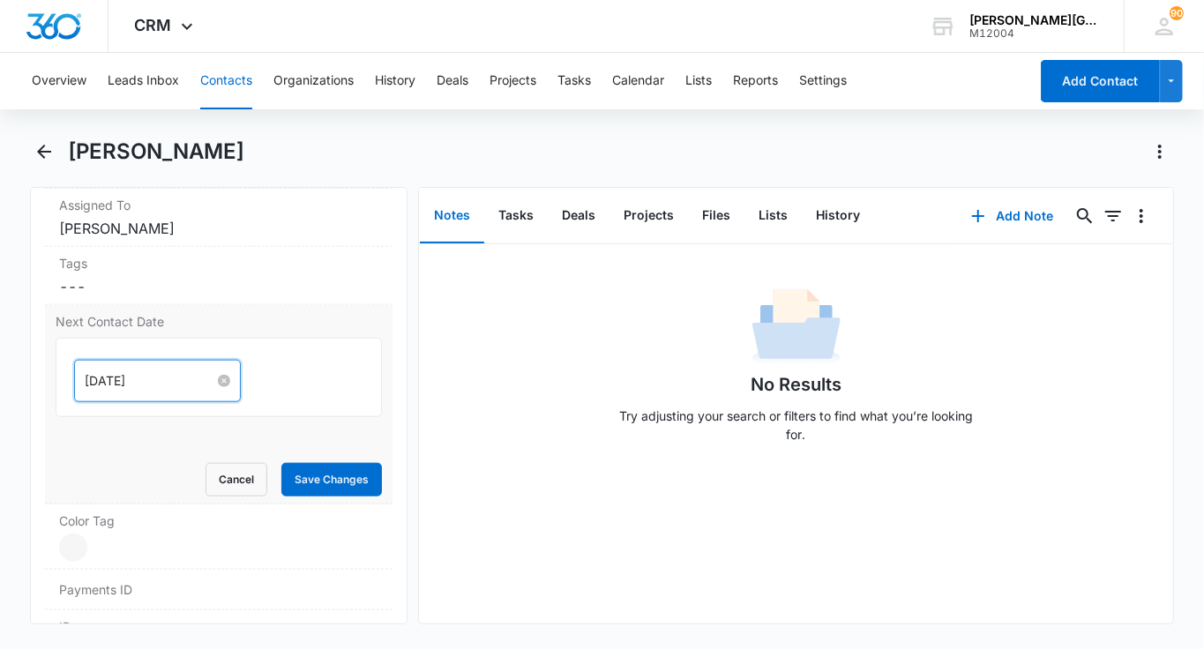
click at [142, 373] on input "[DATE]" at bounding box center [150, 380] width 130 height 19
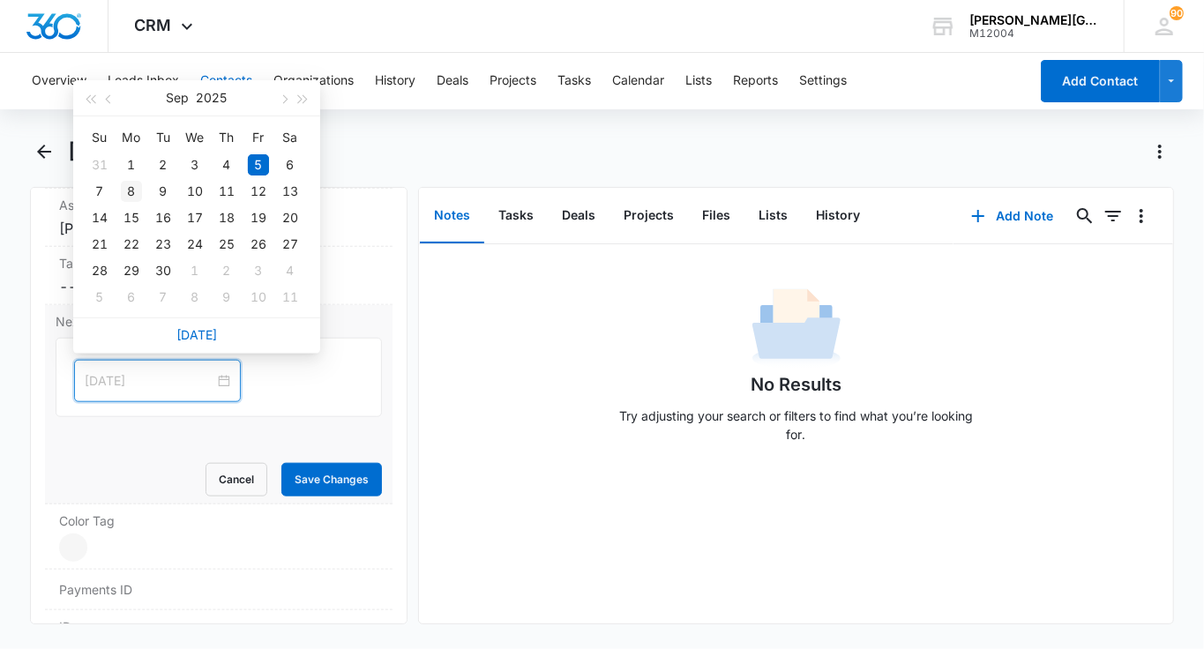
type input "[DATE]"
click at [133, 188] on div "8" at bounding box center [131, 191] width 21 height 21
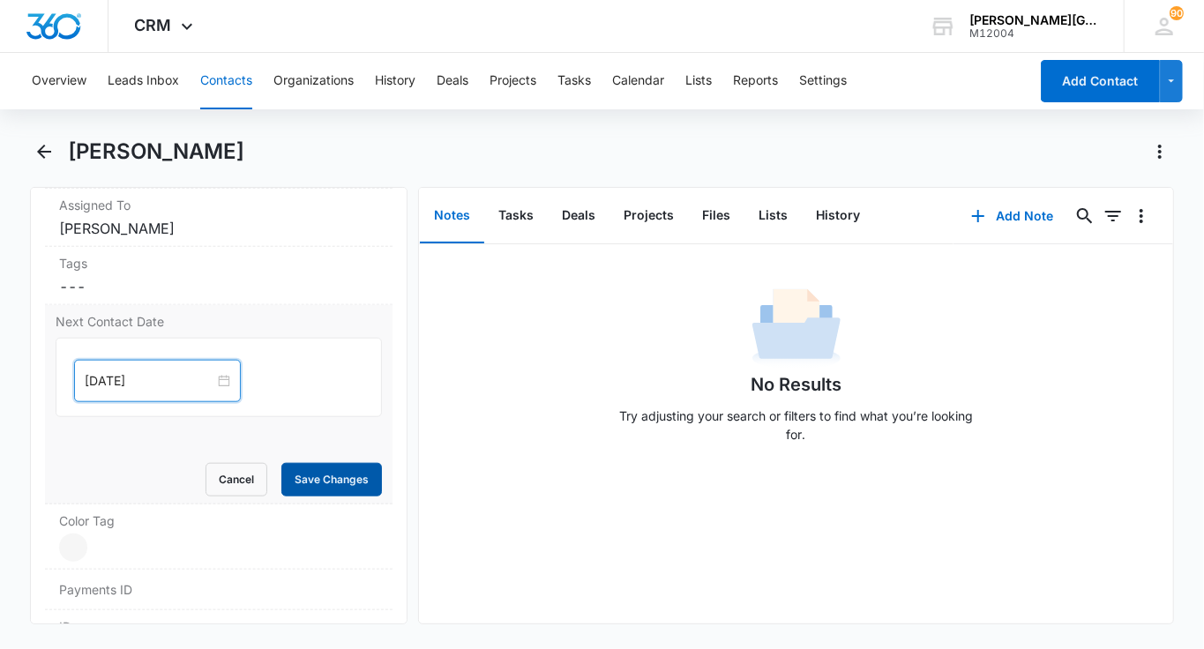
click at [302, 466] on button "Save Changes" at bounding box center [331, 480] width 101 height 34
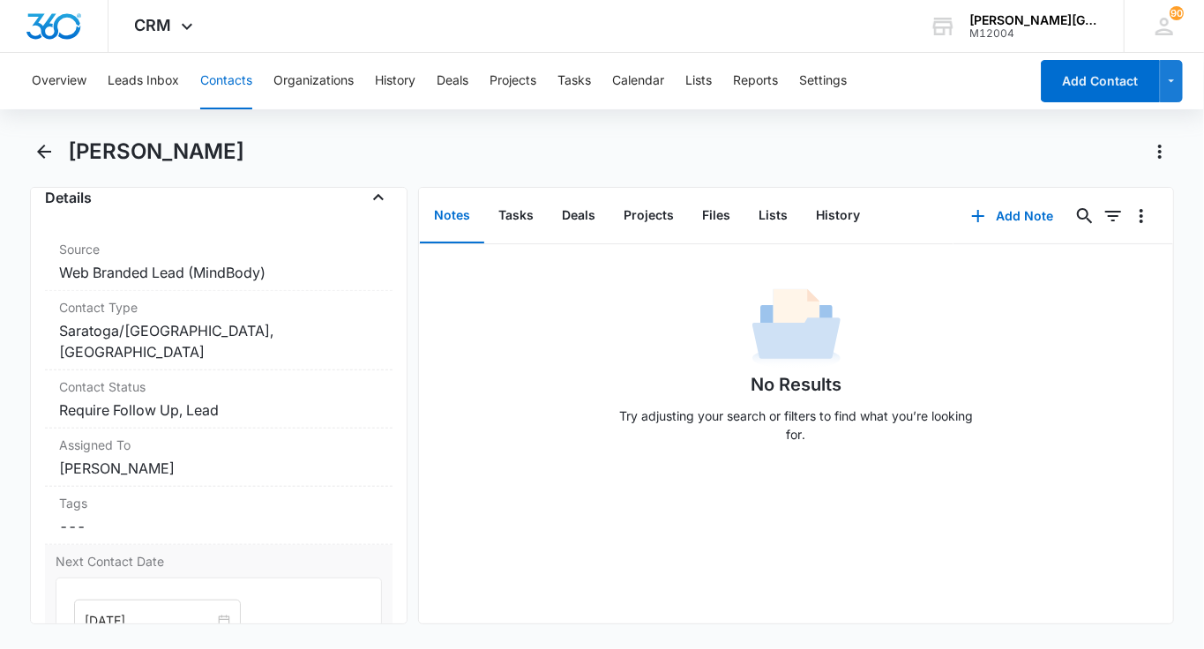
scroll to position [668, 0]
click at [280, 392] on label "Contact Status" at bounding box center [218, 388] width 319 height 19
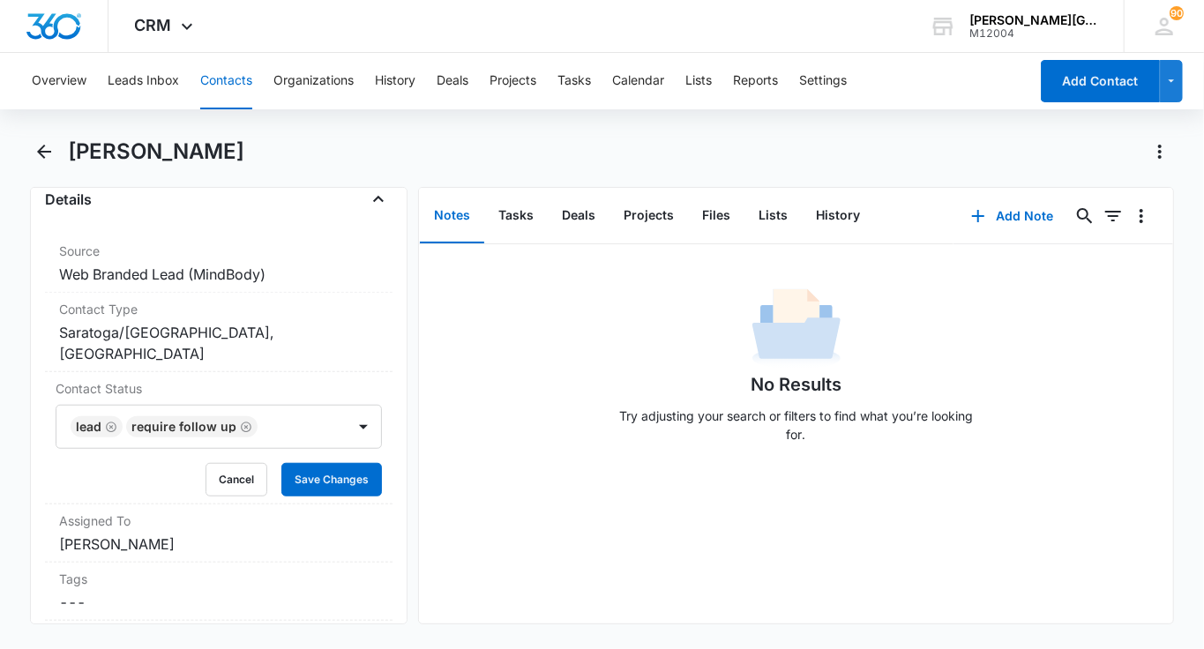
click at [280, 422] on div at bounding box center [293, 426] width 60 height 25
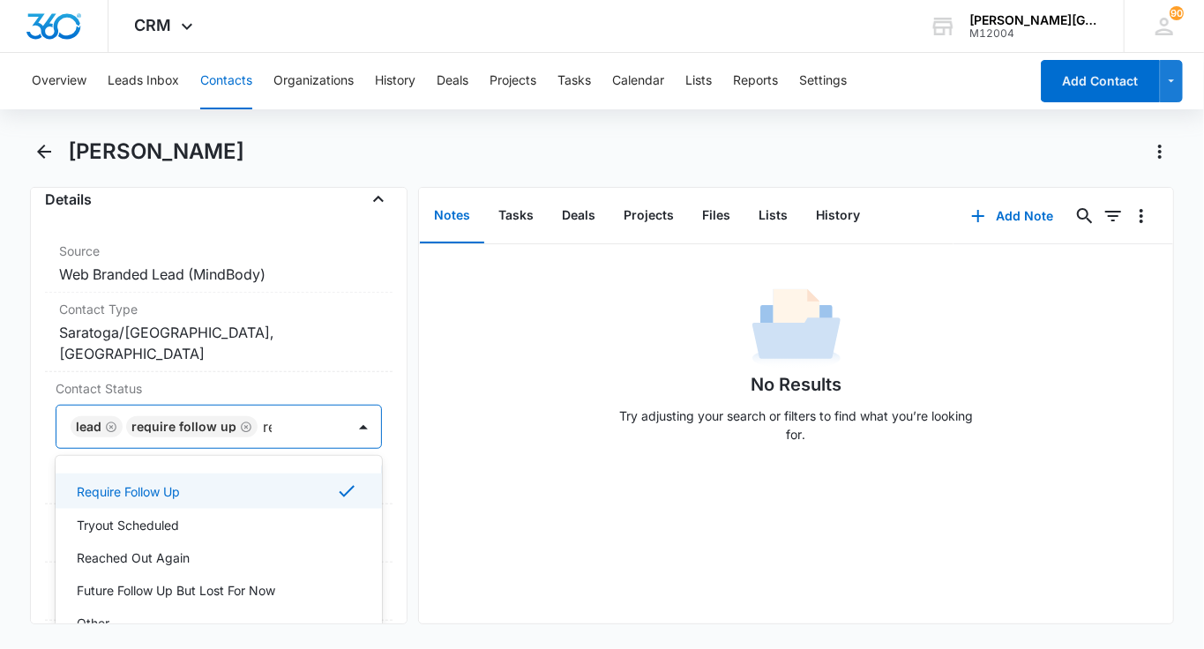
type input "rea"
click at [227, 484] on div "Reached Out Again" at bounding box center [217, 490] width 280 height 19
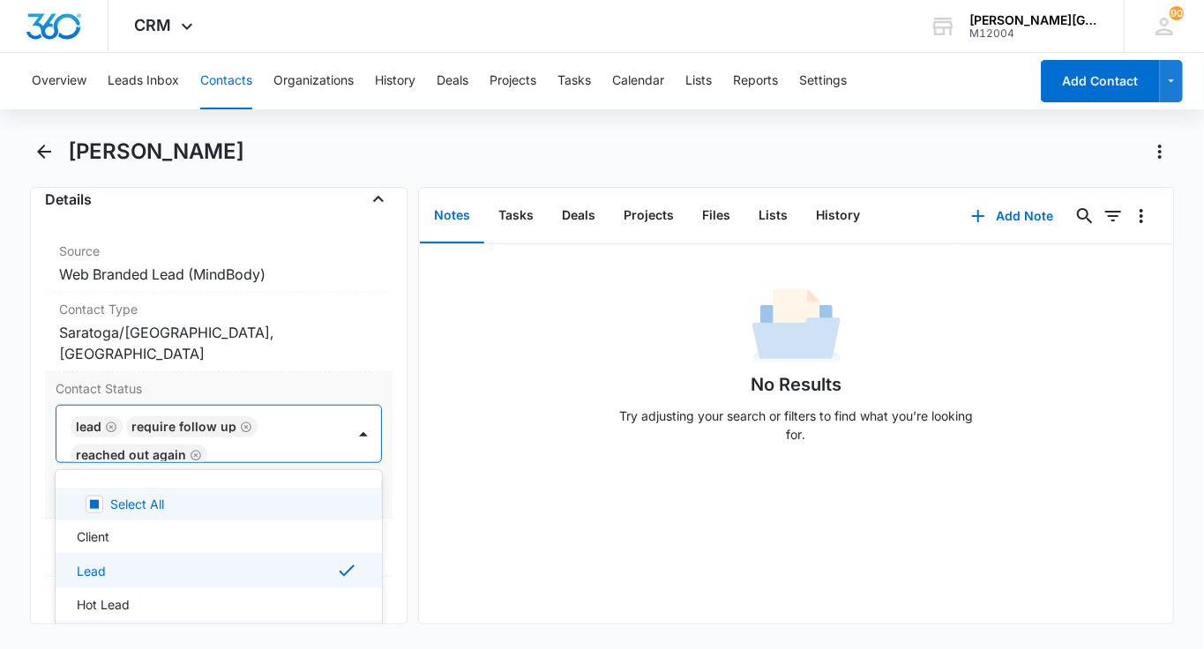
click at [306, 443] on div at bounding box center [268, 455] width 110 height 25
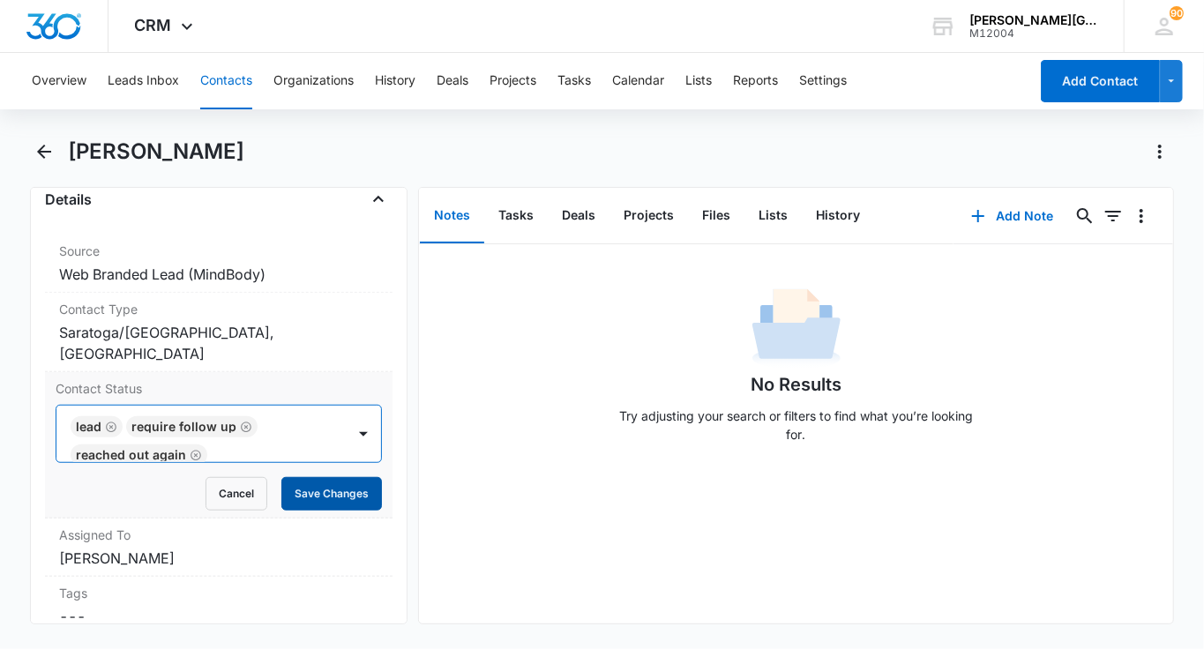
click at [318, 484] on button "Save Changes" at bounding box center [331, 494] width 101 height 34
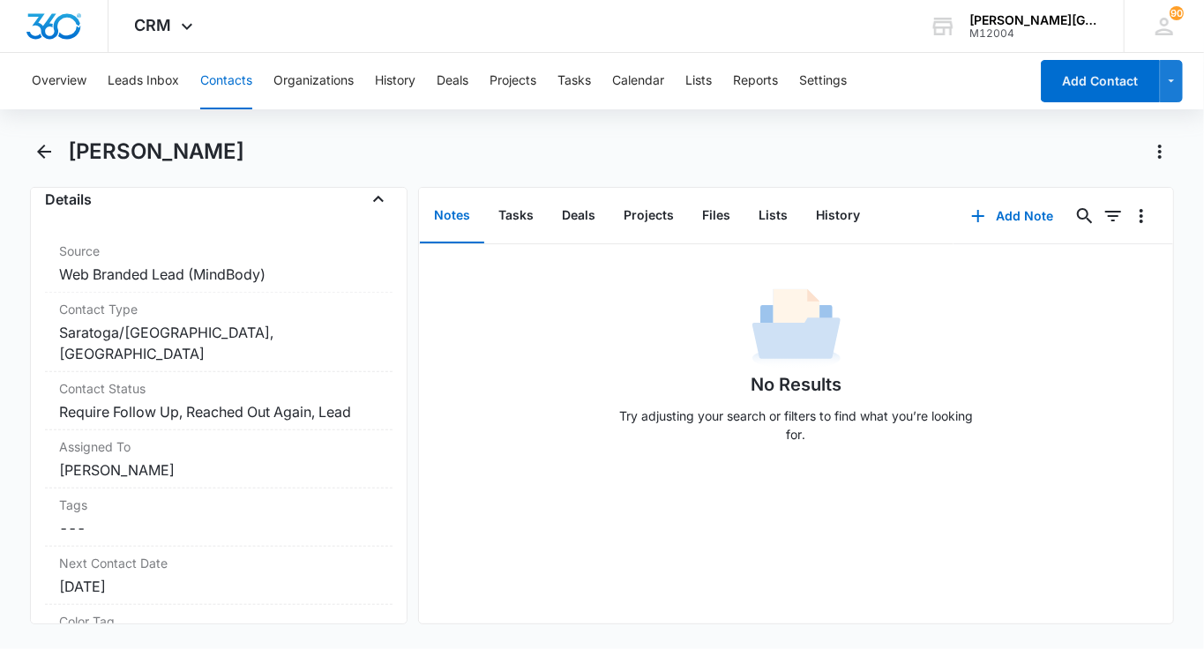
click at [237, 68] on button "Contacts" at bounding box center [226, 81] width 52 height 56
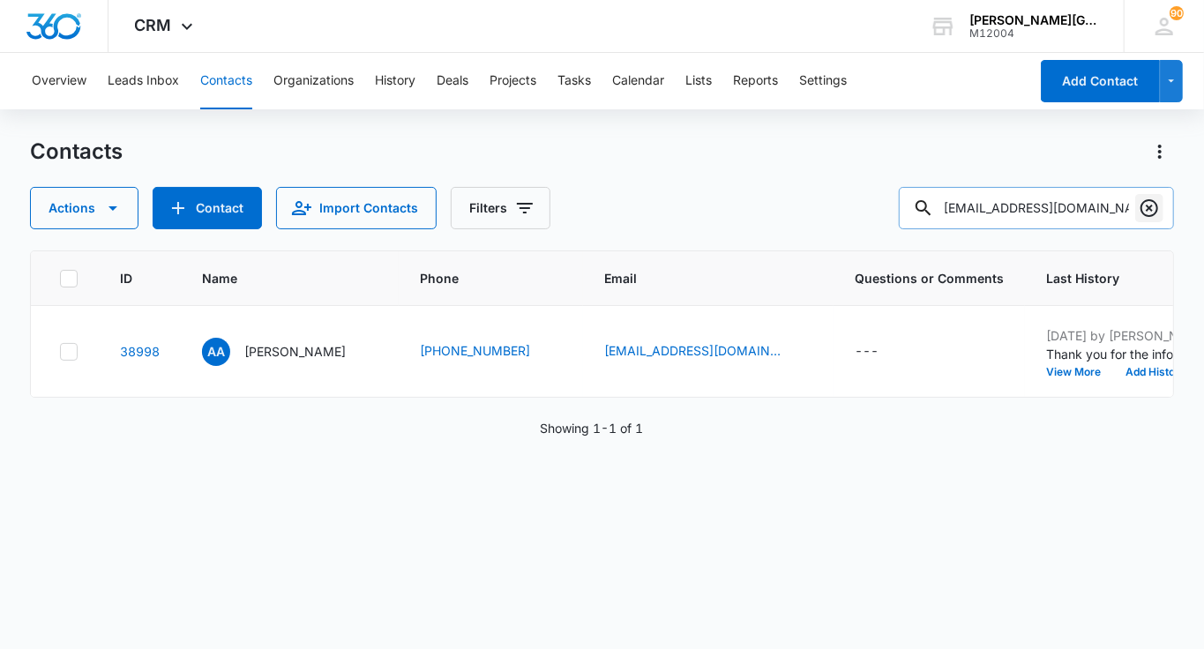
click at [1148, 204] on icon "Clear" at bounding box center [1148, 208] width 21 height 21
